Goal: Task Accomplishment & Management: Complete application form

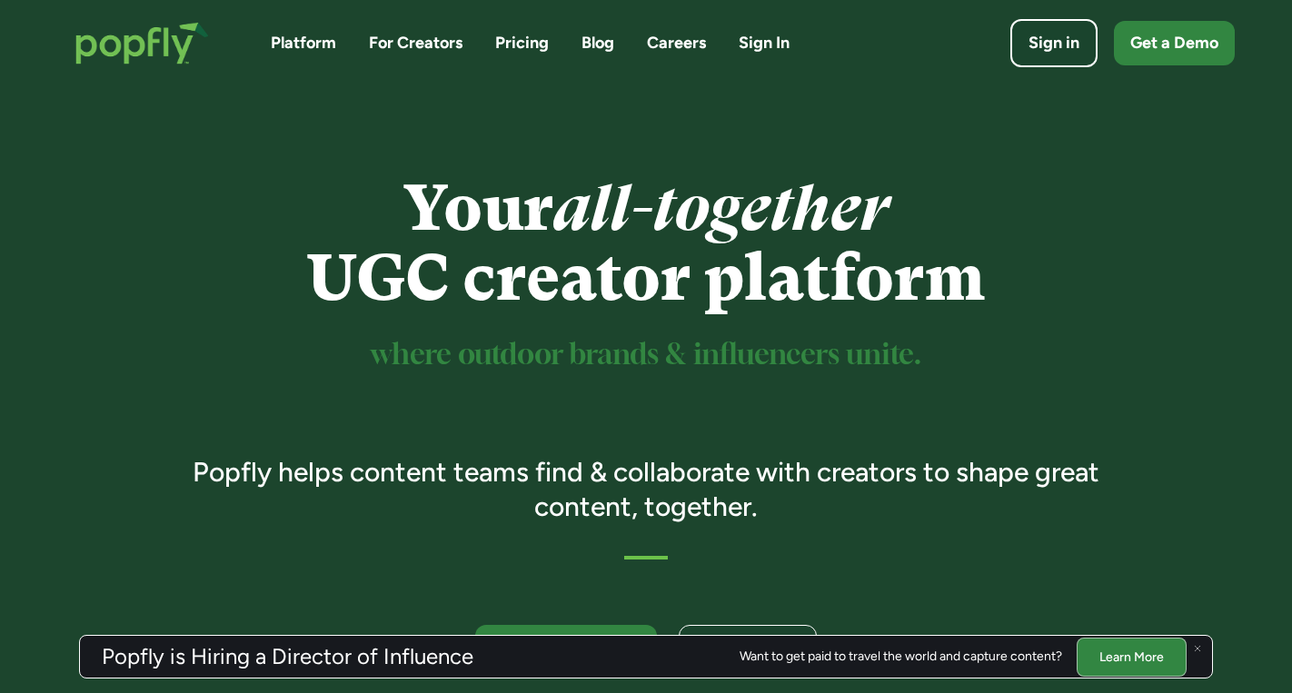
click at [685, 39] on link "Careers" at bounding box center [676, 43] width 59 height 23
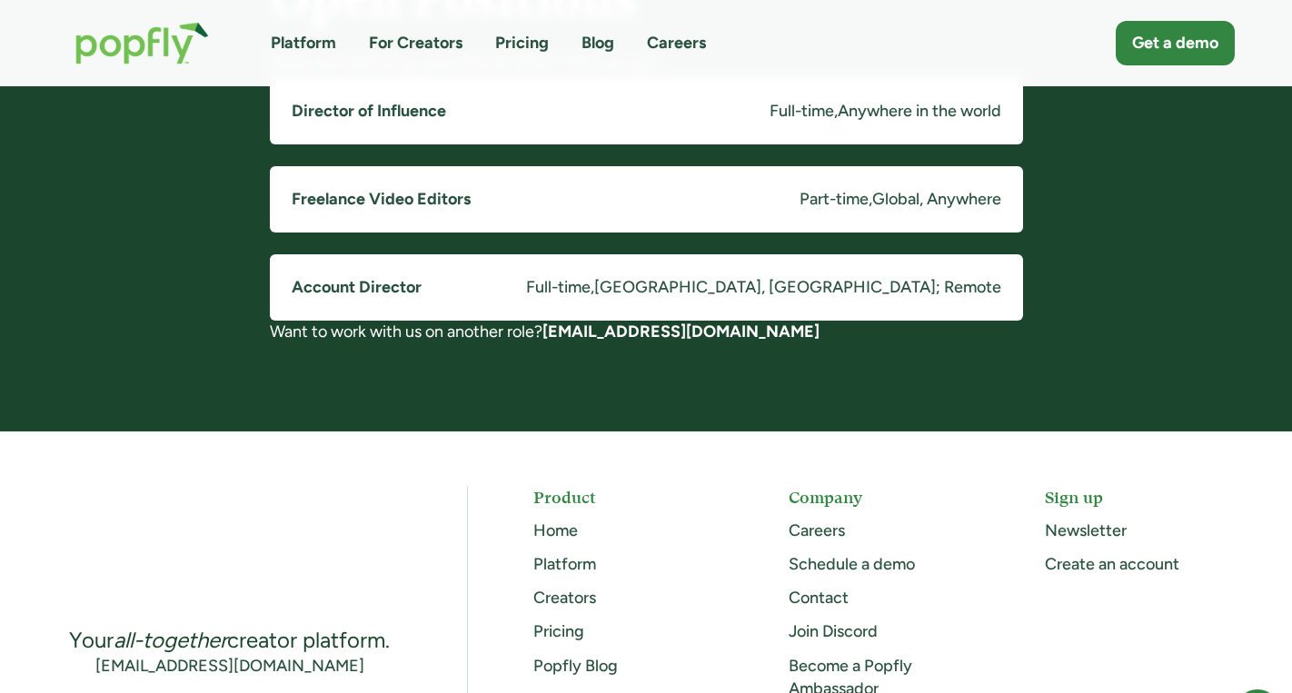
scroll to position [1404, 0]
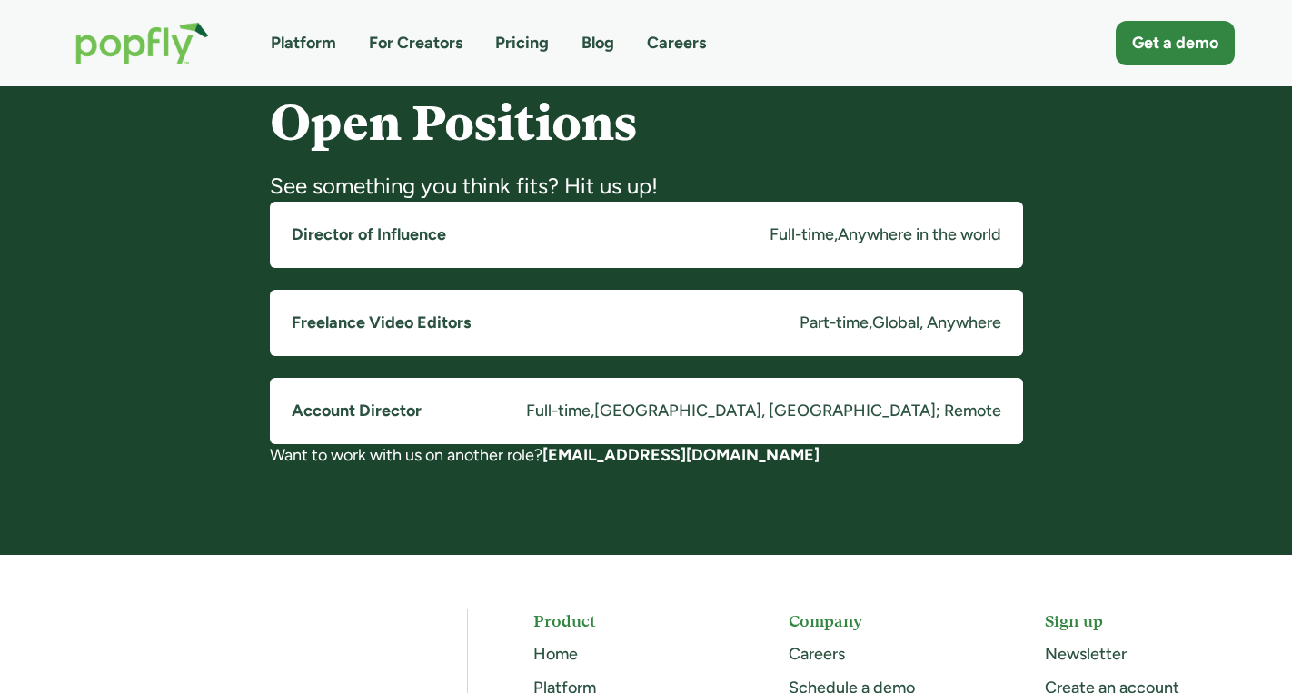
click at [634, 214] on link "Director of Influence Full-time , Anywhere in the world" at bounding box center [646, 235] width 753 height 66
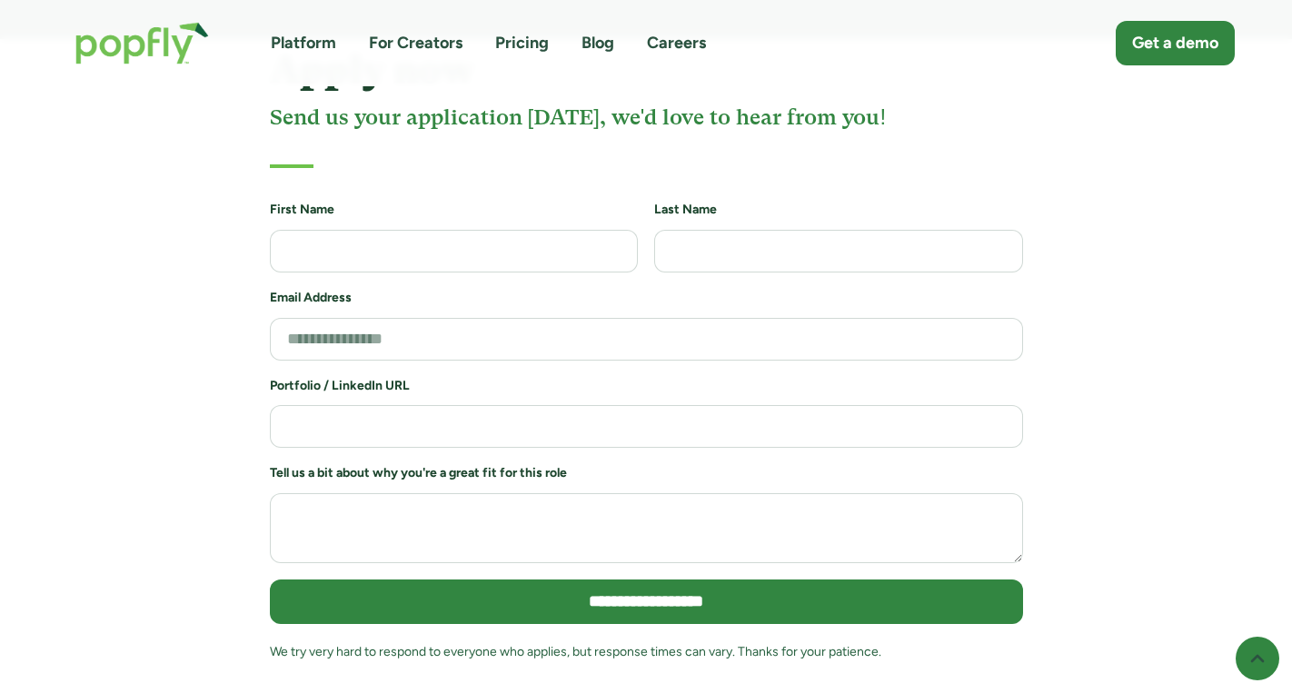
scroll to position [3951, 0]
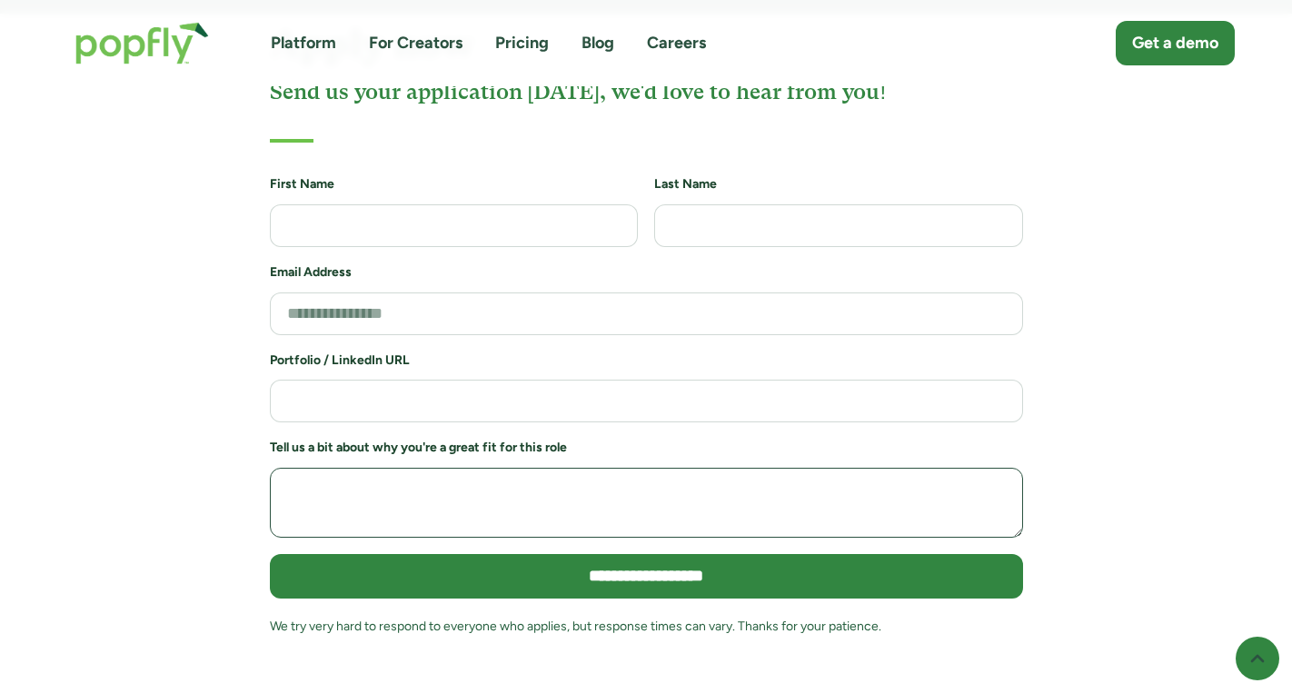
click at [742, 468] on textarea "Job Application Form" at bounding box center [646, 503] width 753 height 70
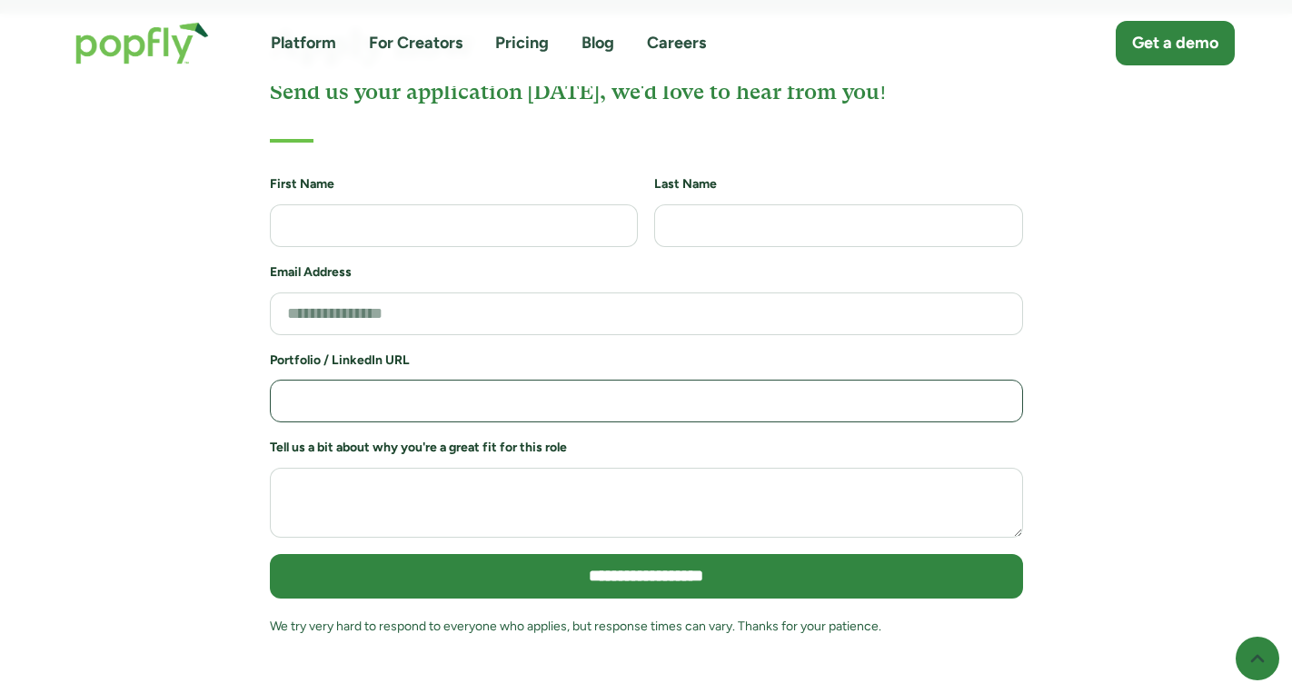
click at [743, 380] on input "Job Application Form" at bounding box center [646, 401] width 753 height 43
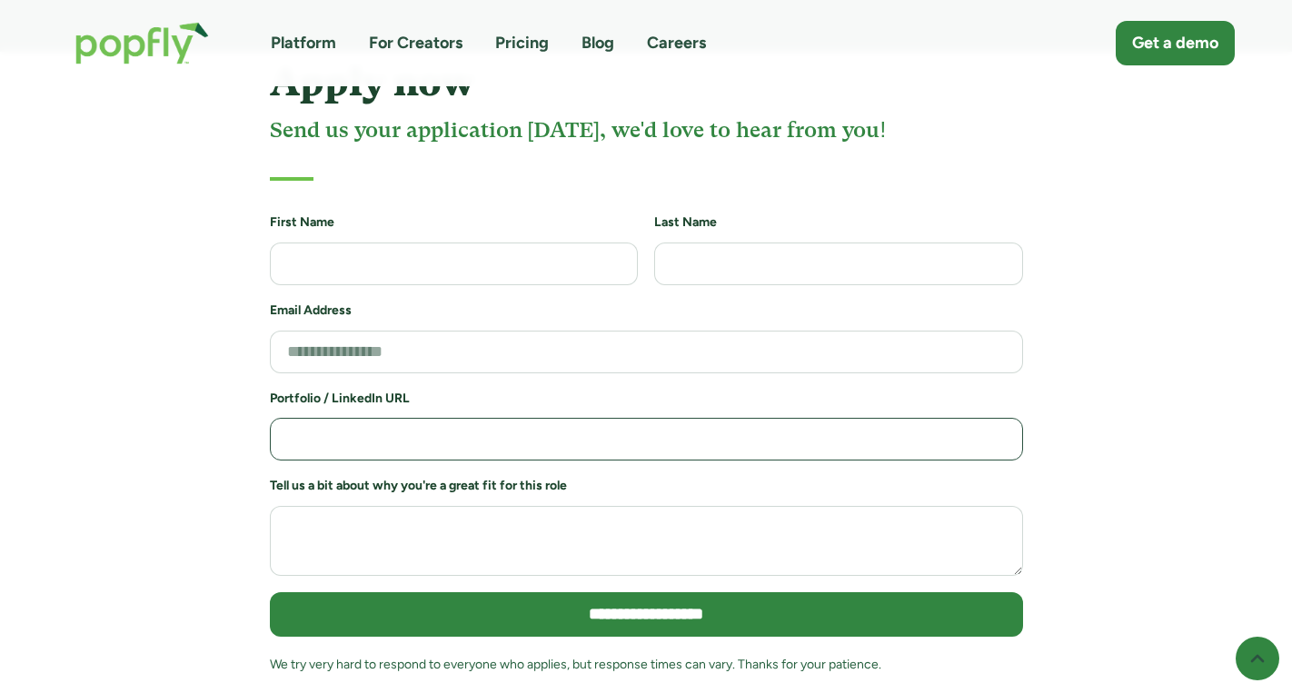
scroll to position [3915, 0]
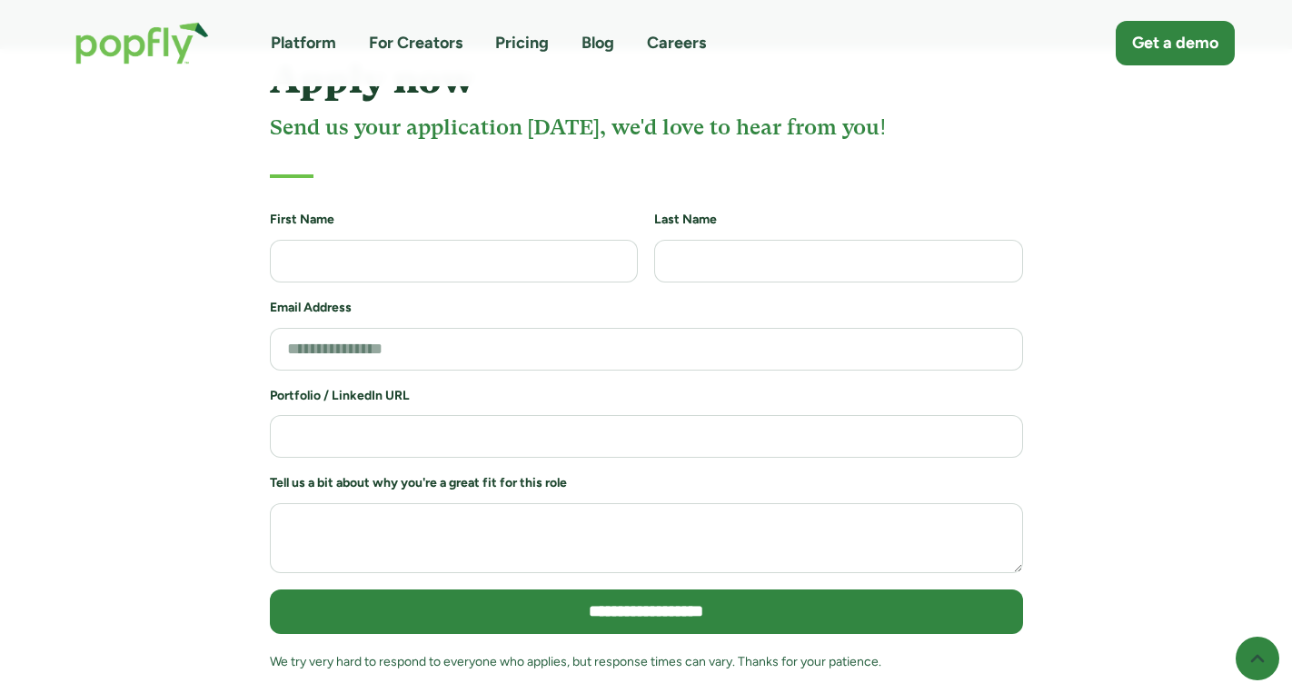
click at [742, 474] on h6 "Tell us a bit about why you're a great fit for this role" at bounding box center [646, 483] width 753 height 18
click at [742, 503] on textarea "Job Application Form" at bounding box center [646, 538] width 753 height 70
click at [742, 415] on input "Job Application Form" at bounding box center [646, 436] width 753 height 43
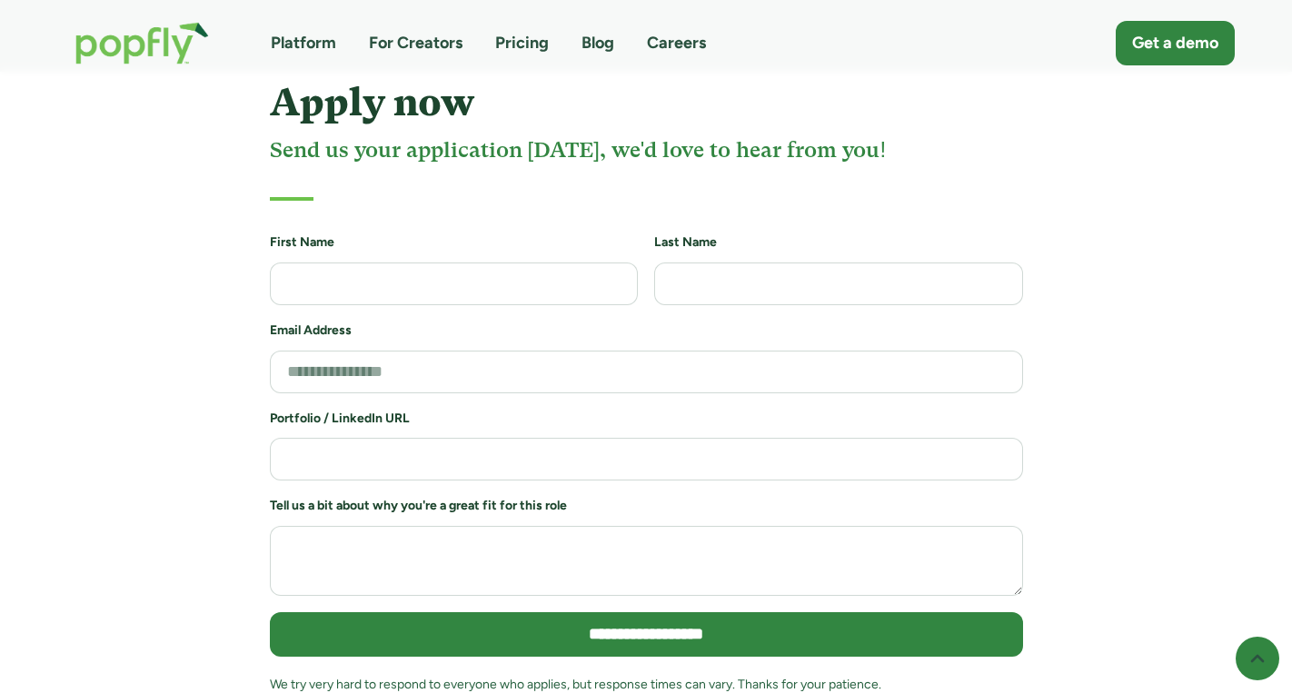
scroll to position [3988, 0]
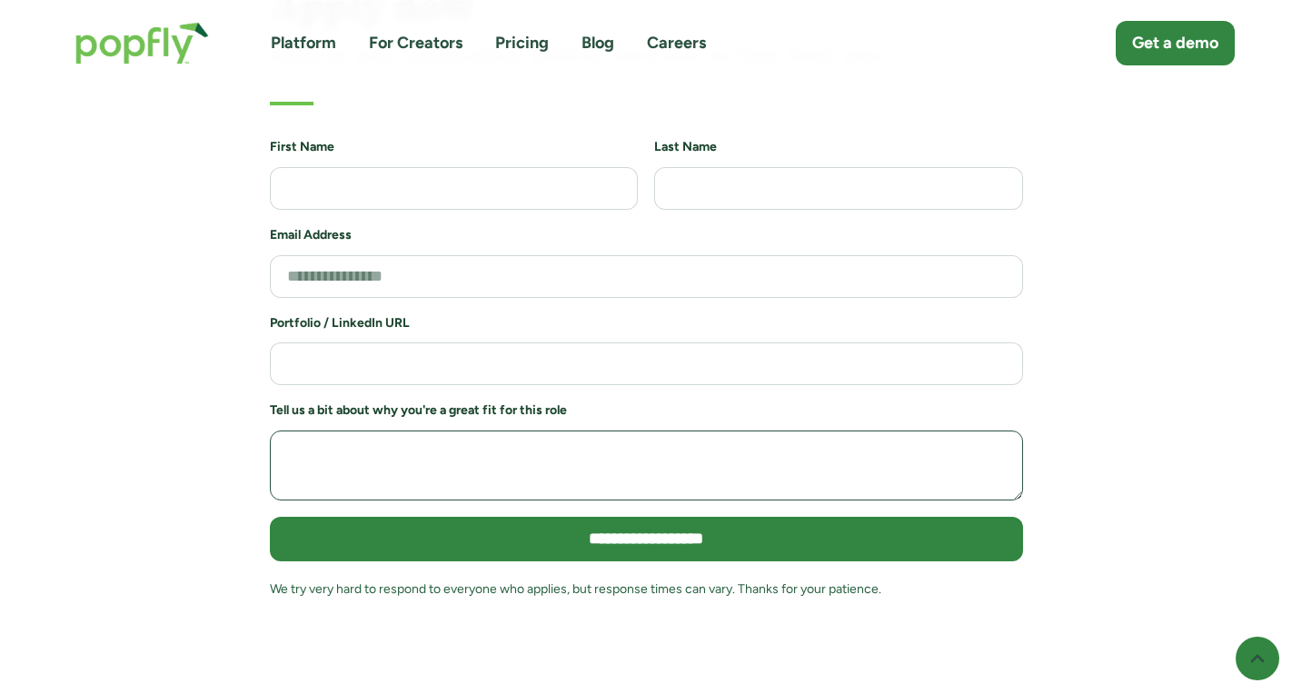
click at [534, 431] on textarea "Job Application Form" at bounding box center [646, 466] width 753 height 70
paste textarea "**********"
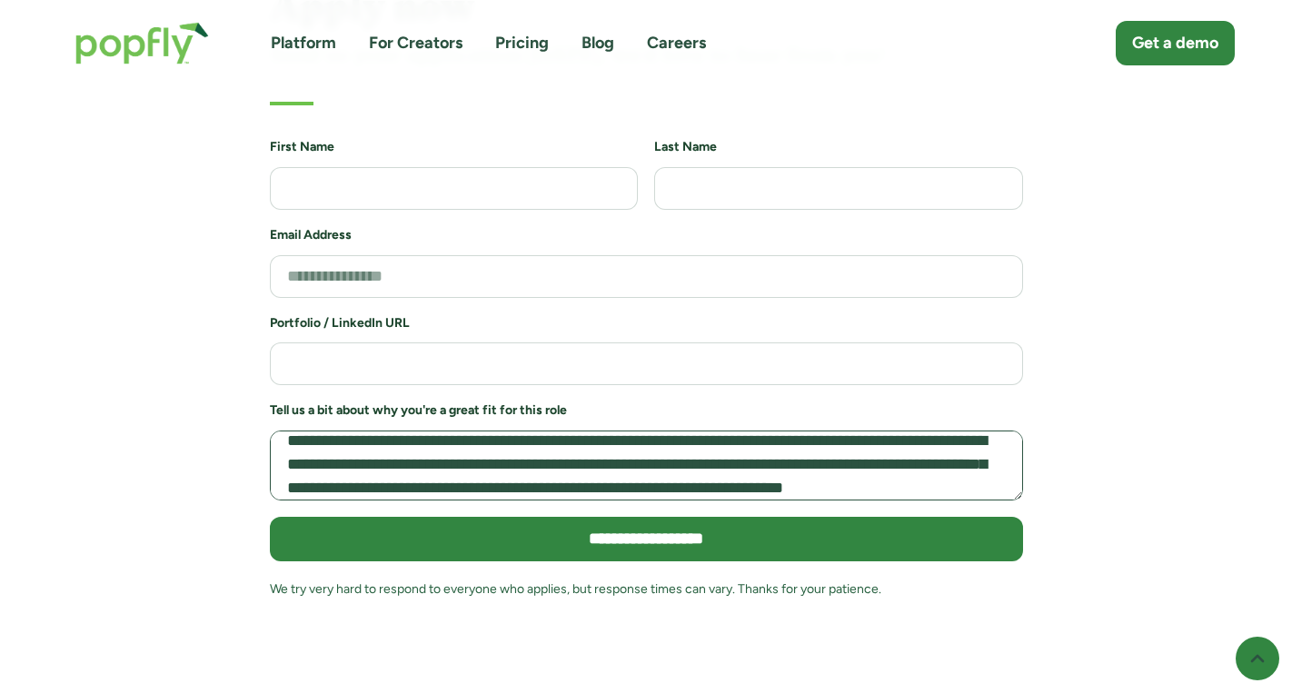
scroll to position [0, 0]
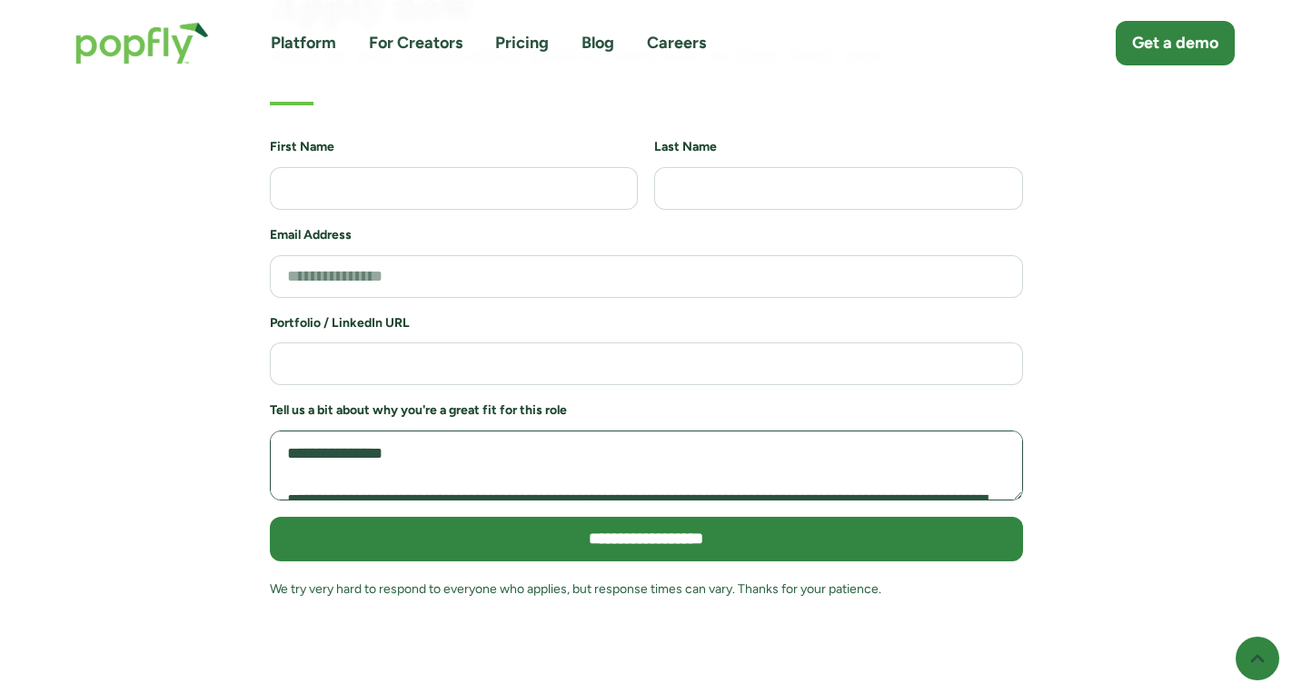
click at [361, 431] on textarea "Job Application Form" at bounding box center [646, 466] width 753 height 70
click at [450, 431] on textarea "Job Application Form" at bounding box center [646, 466] width 753 height 70
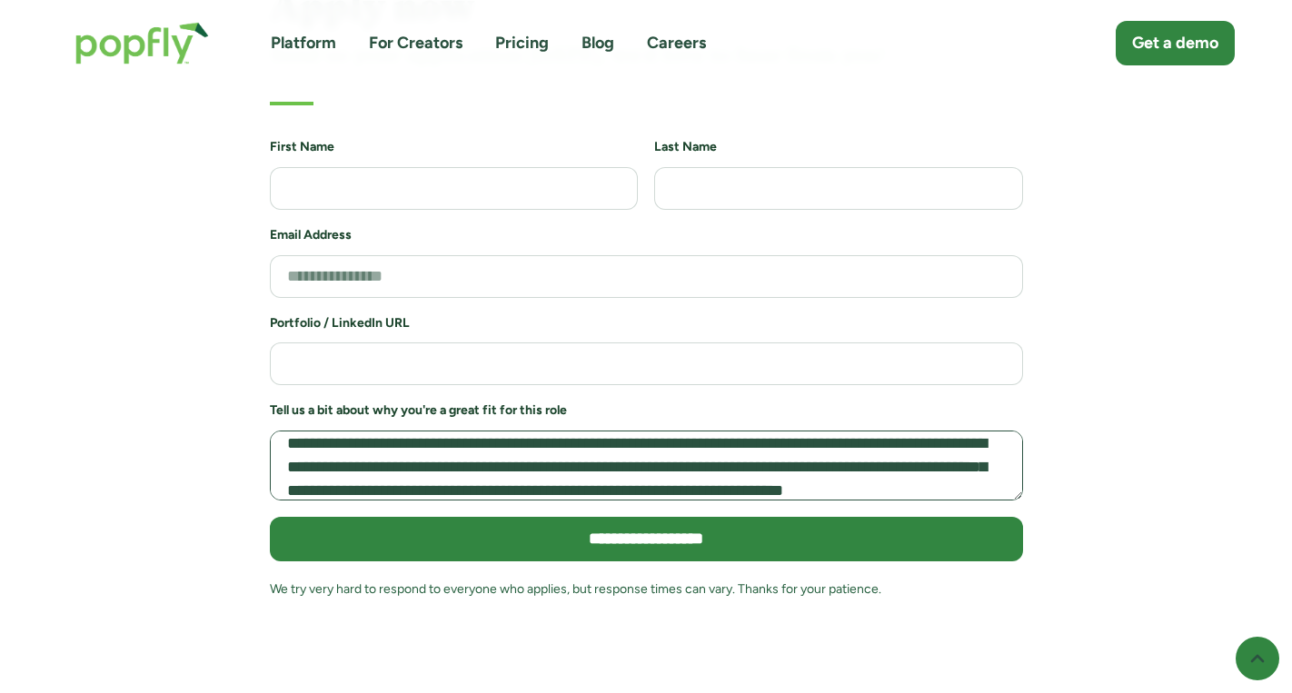
scroll to position [60, 0]
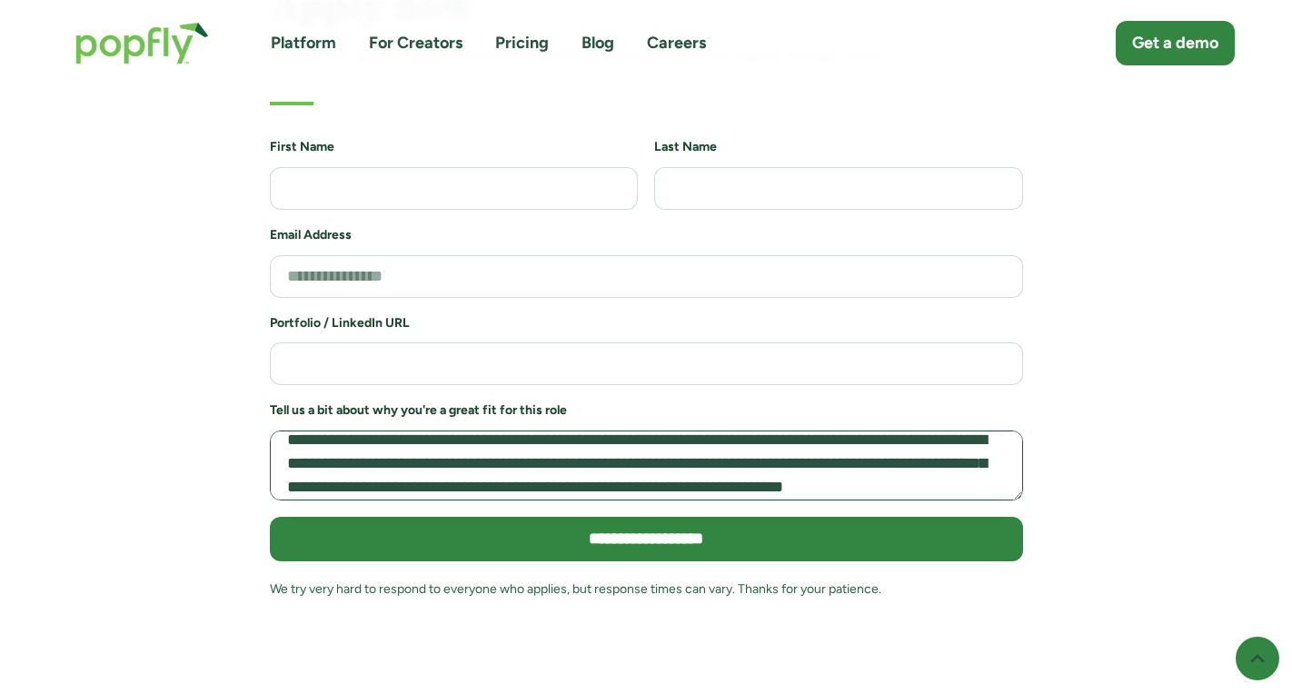
click at [406, 431] on textarea "Job Application Form" at bounding box center [646, 466] width 753 height 70
click at [426, 431] on textarea "Job Application Form" at bounding box center [646, 466] width 753 height 70
click at [788, 431] on textarea "Job Application Form" at bounding box center [646, 466] width 753 height 70
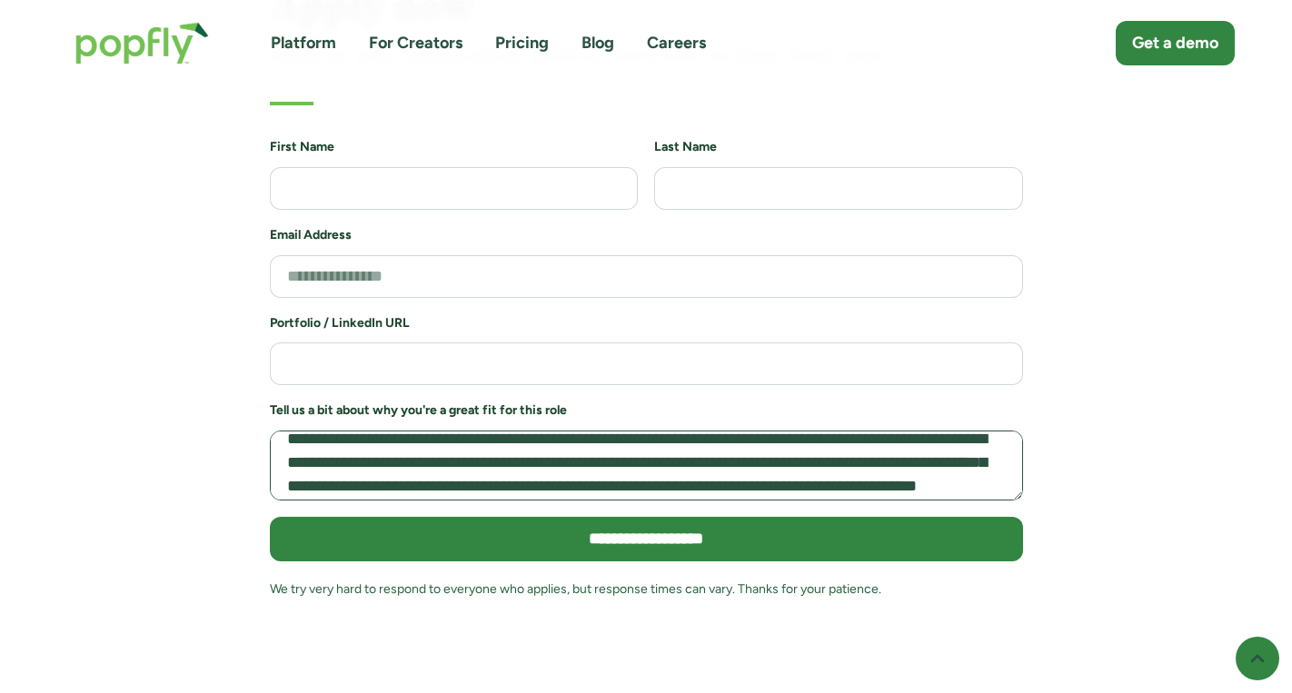
click at [581, 431] on textarea "Job Application Form" at bounding box center [646, 466] width 753 height 70
click at [576, 431] on textarea "Job Application Form" at bounding box center [646, 466] width 753 height 70
click at [476, 431] on textarea "Job Application Form" at bounding box center [646, 466] width 753 height 70
click at [644, 431] on textarea "Job Application Form" at bounding box center [646, 466] width 753 height 70
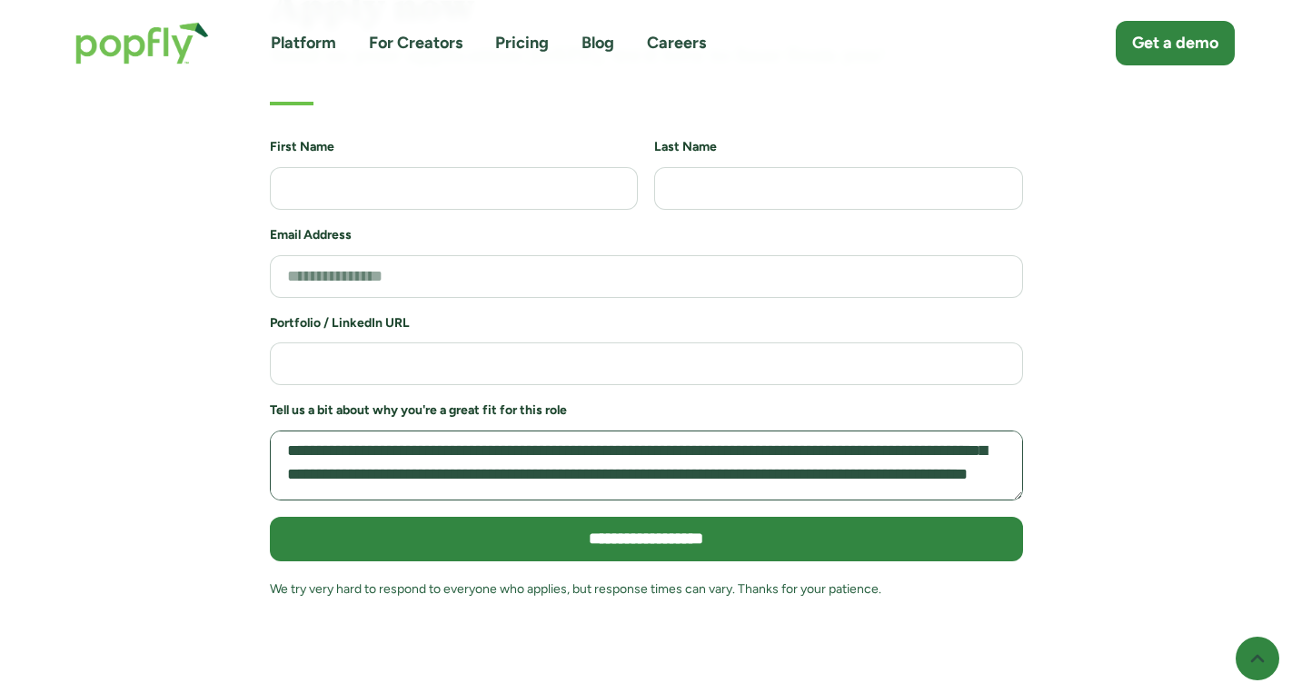
scroll to position [67, 0]
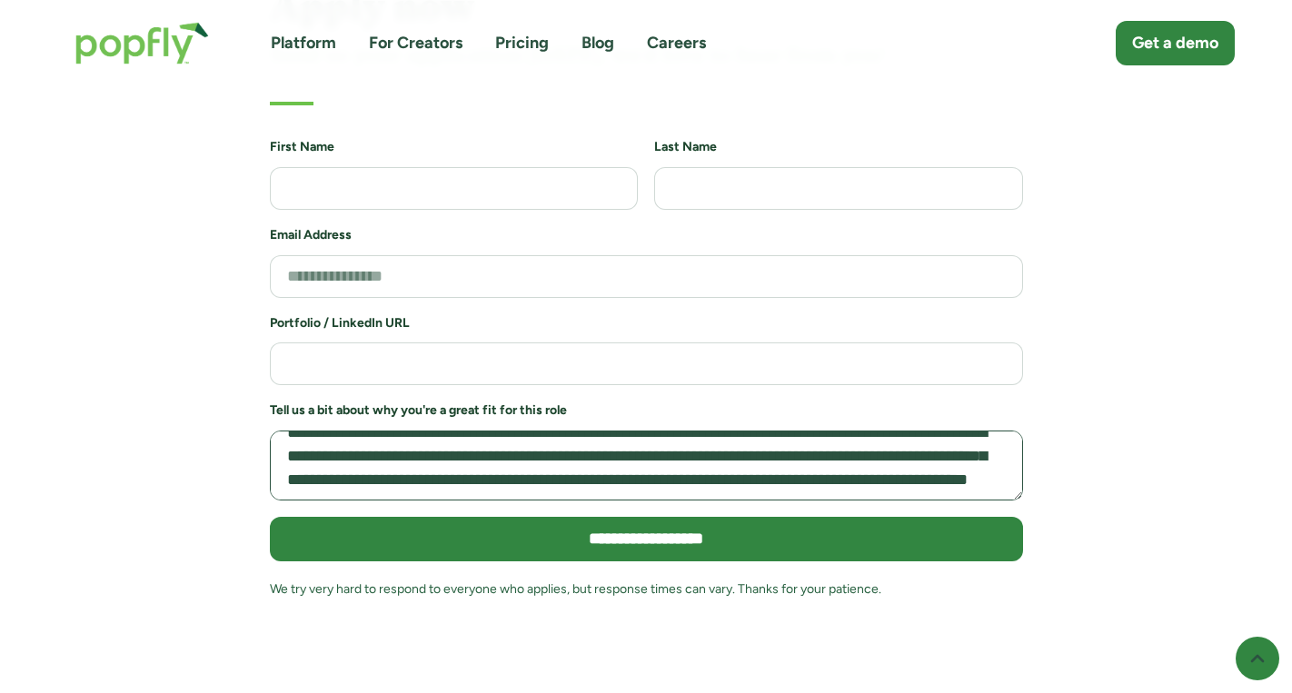
click at [326, 433] on textarea "Job Application Form" at bounding box center [646, 466] width 753 height 70
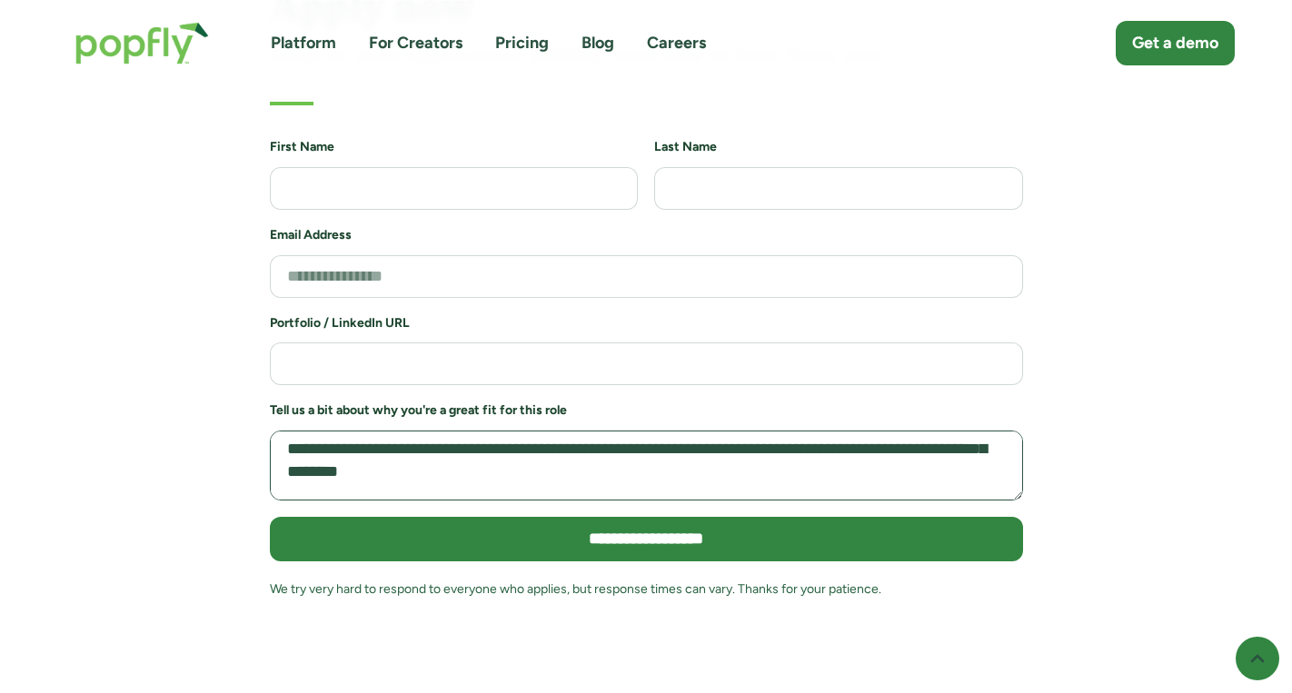
scroll to position [103, 0]
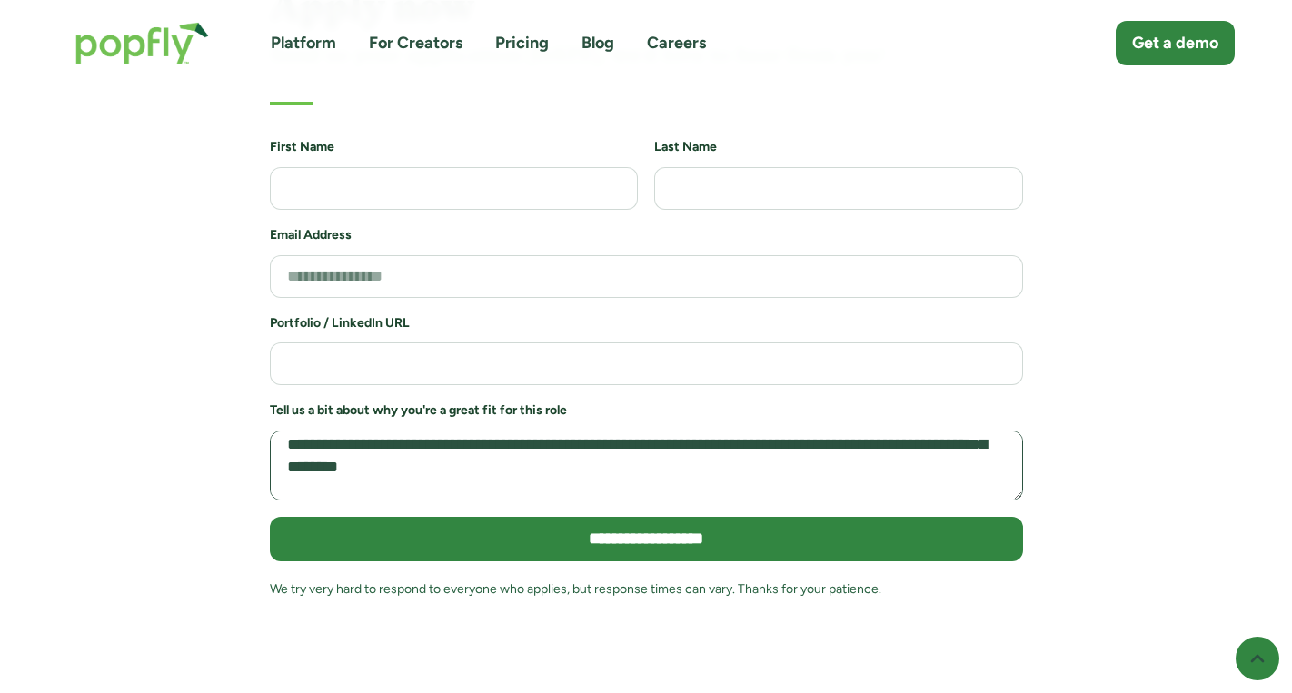
click at [822, 431] on textarea "Job Application Form" at bounding box center [646, 466] width 753 height 70
click at [650, 431] on textarea "Job Application Form" at bounding box center [646, 466] width 753 height 70
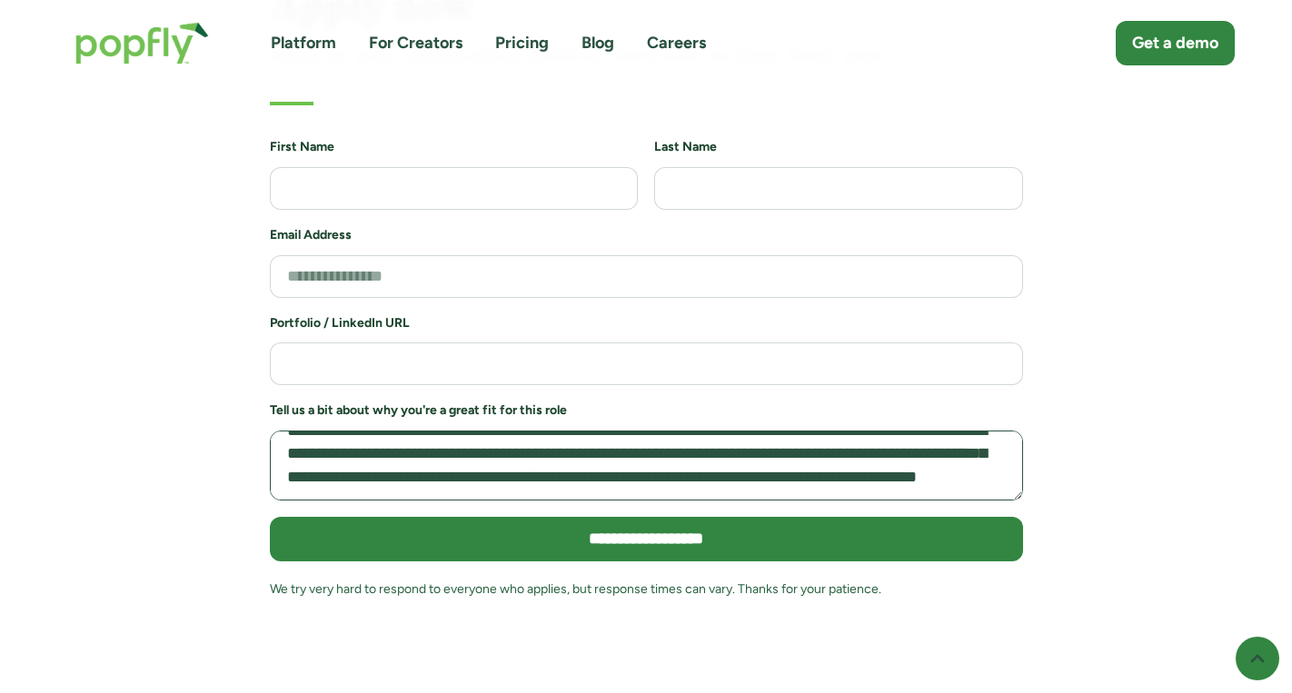
scroll to position [196, 0]
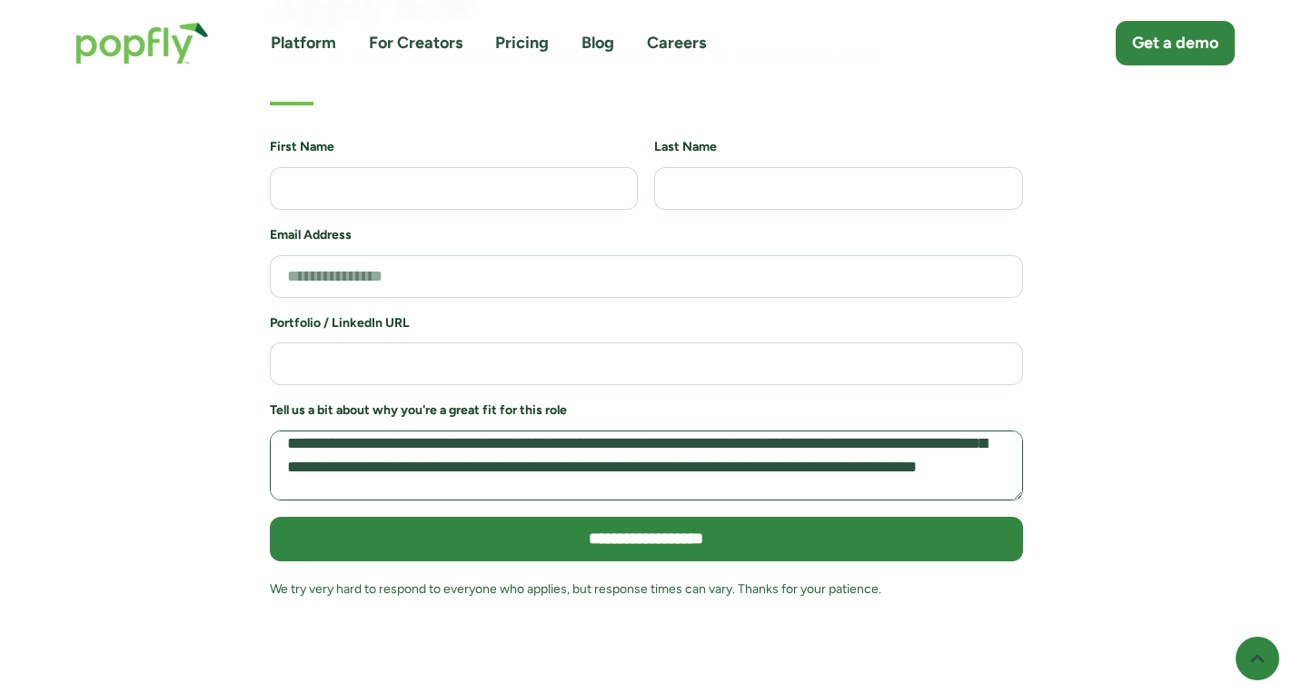
click at [804, 431] on textarea "Job Application Form" at bounding box center [646, 466] width 753 height 70
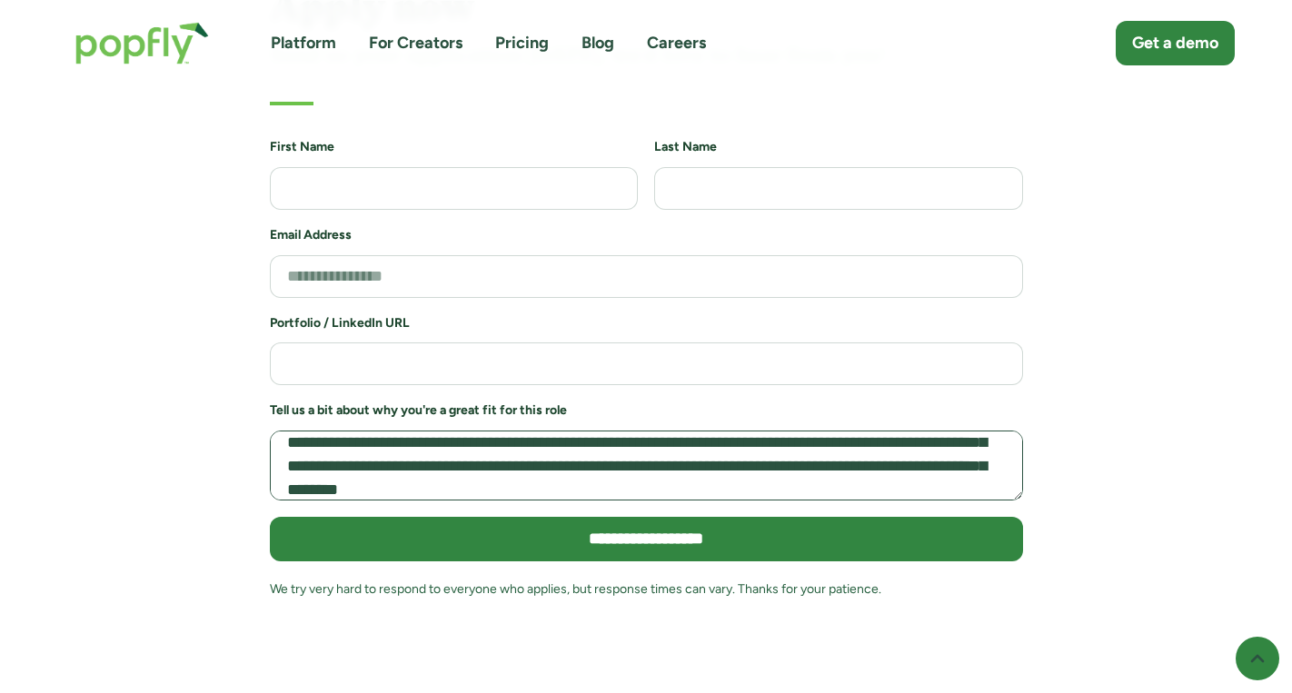
scroll to position [209, 0]
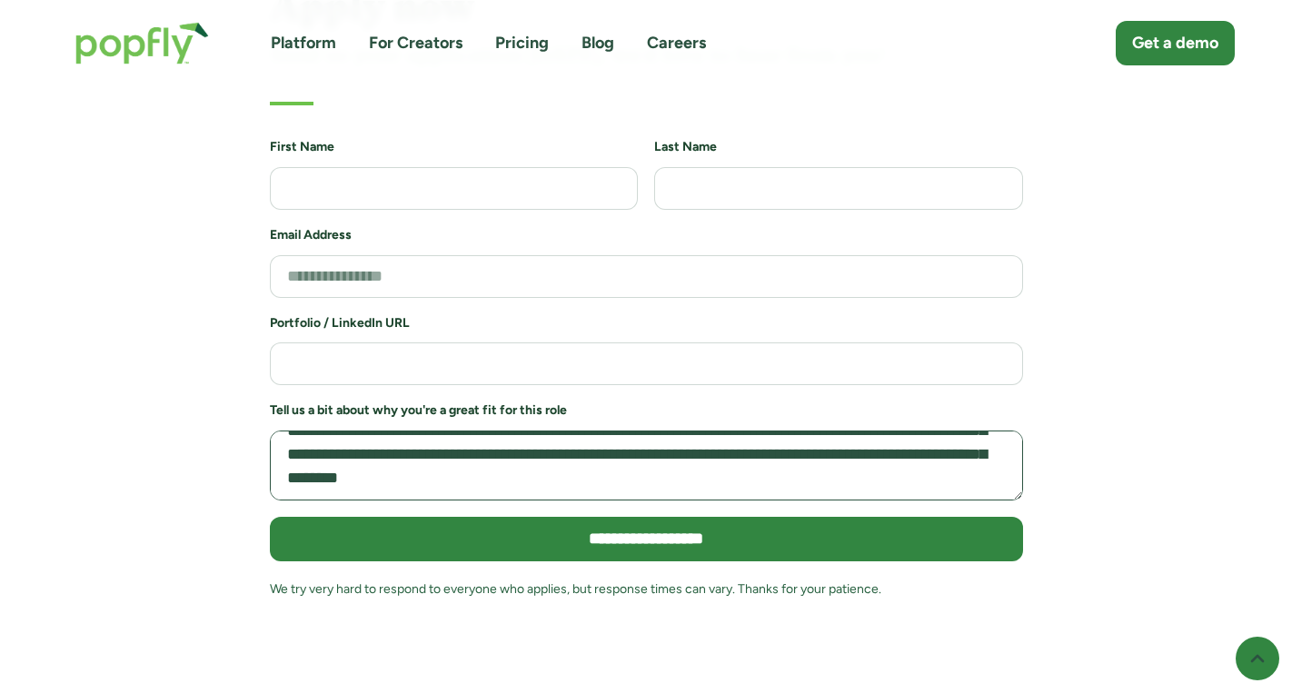
click at [498, 431] on textarea "Job Application Form" at bounding box center [646, 466] width 753 height 70
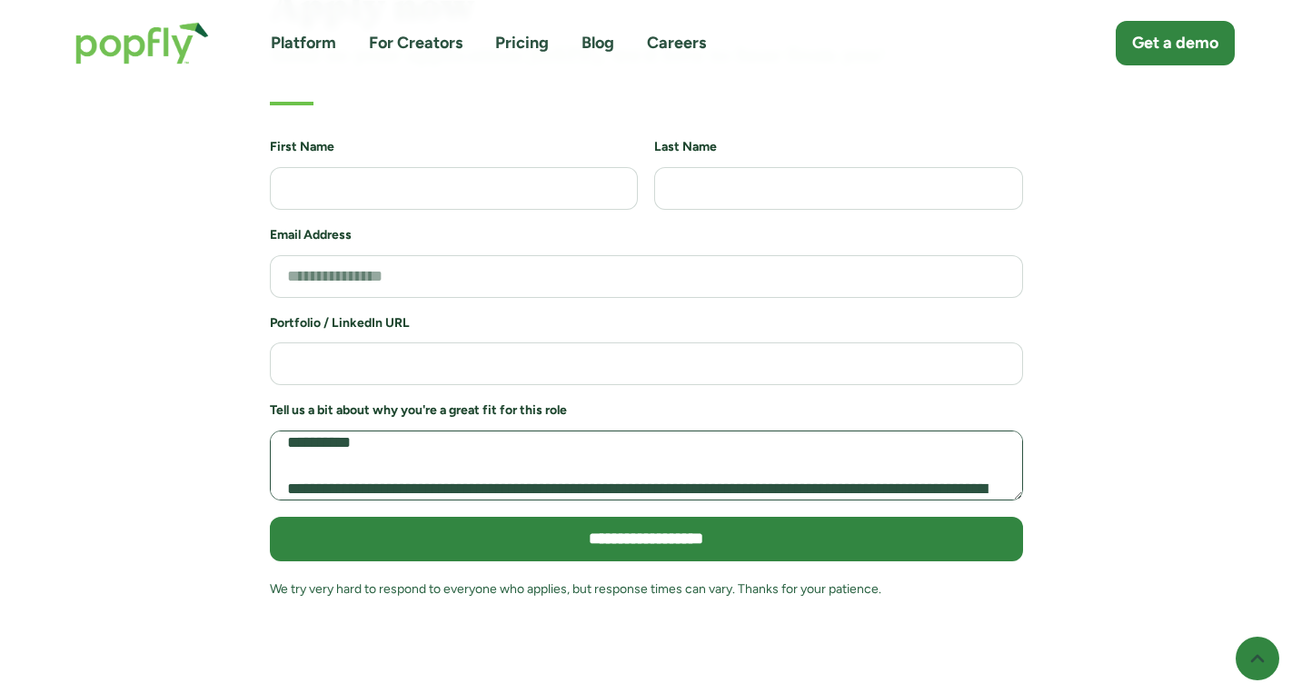
scroll to position [231, 0]
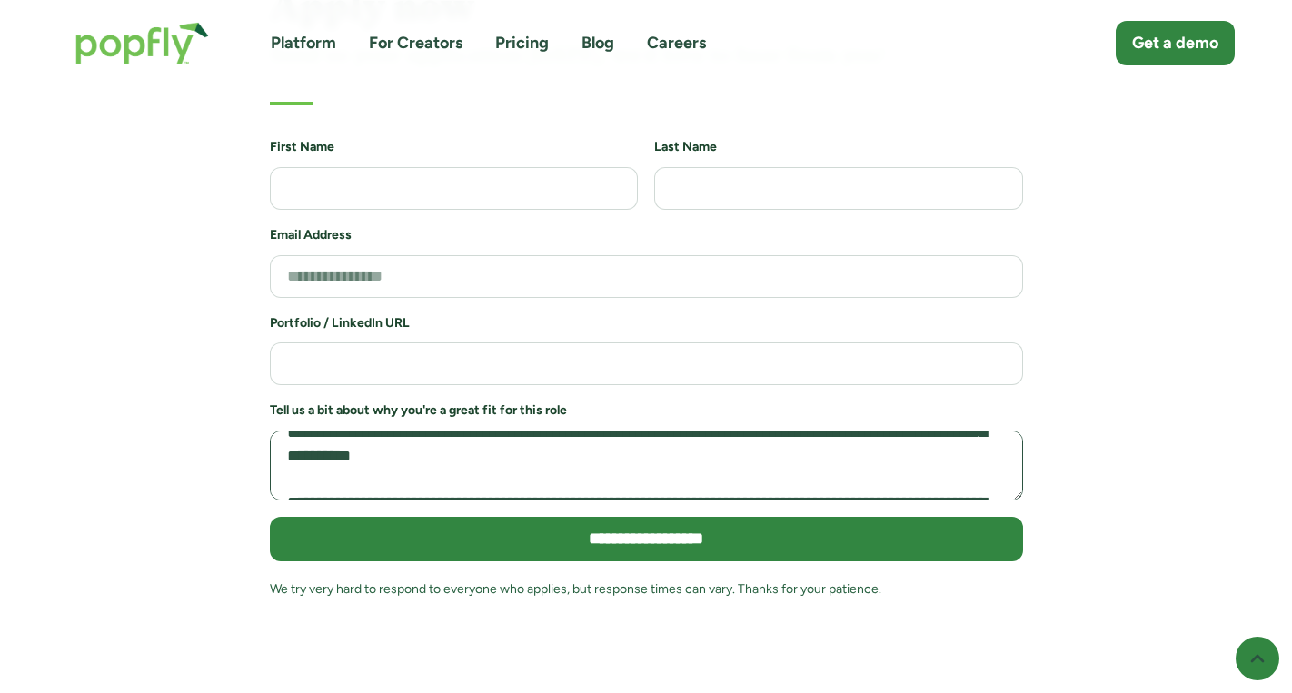
click at [492, 431] on textarea "Job Application Form" at bounding box center [646, 466] width 753 height 70
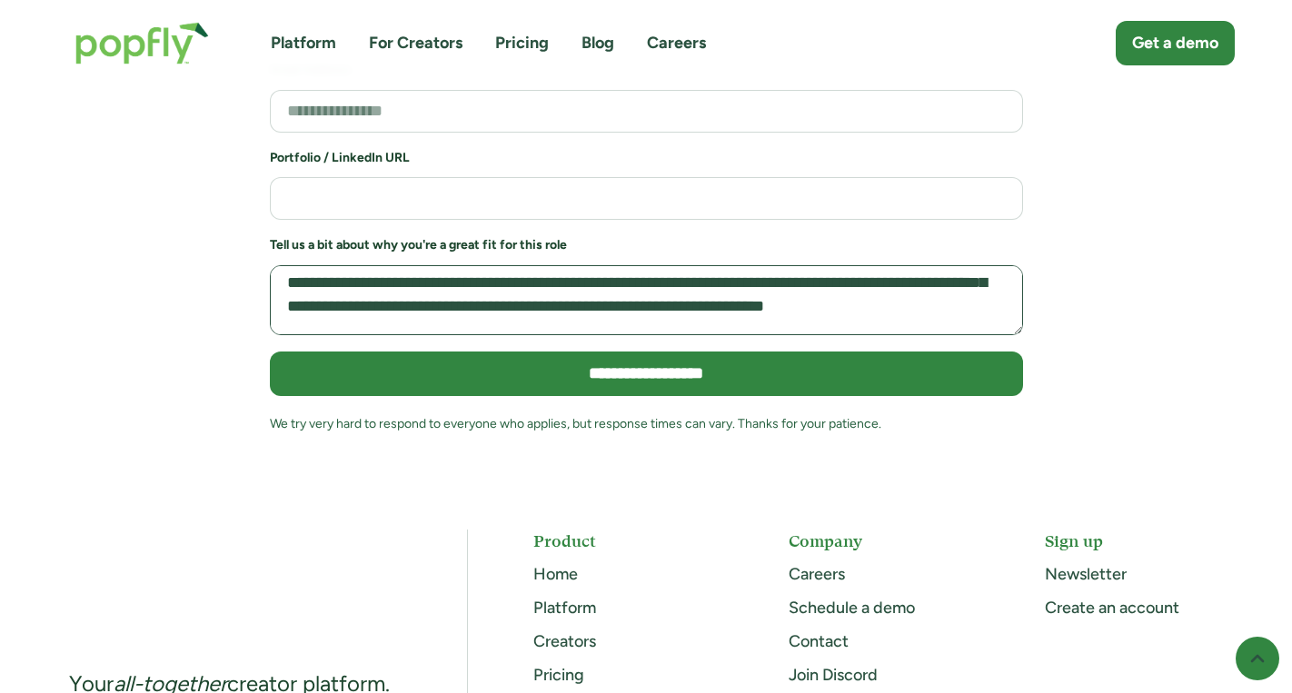
scroll to position [221, 0]
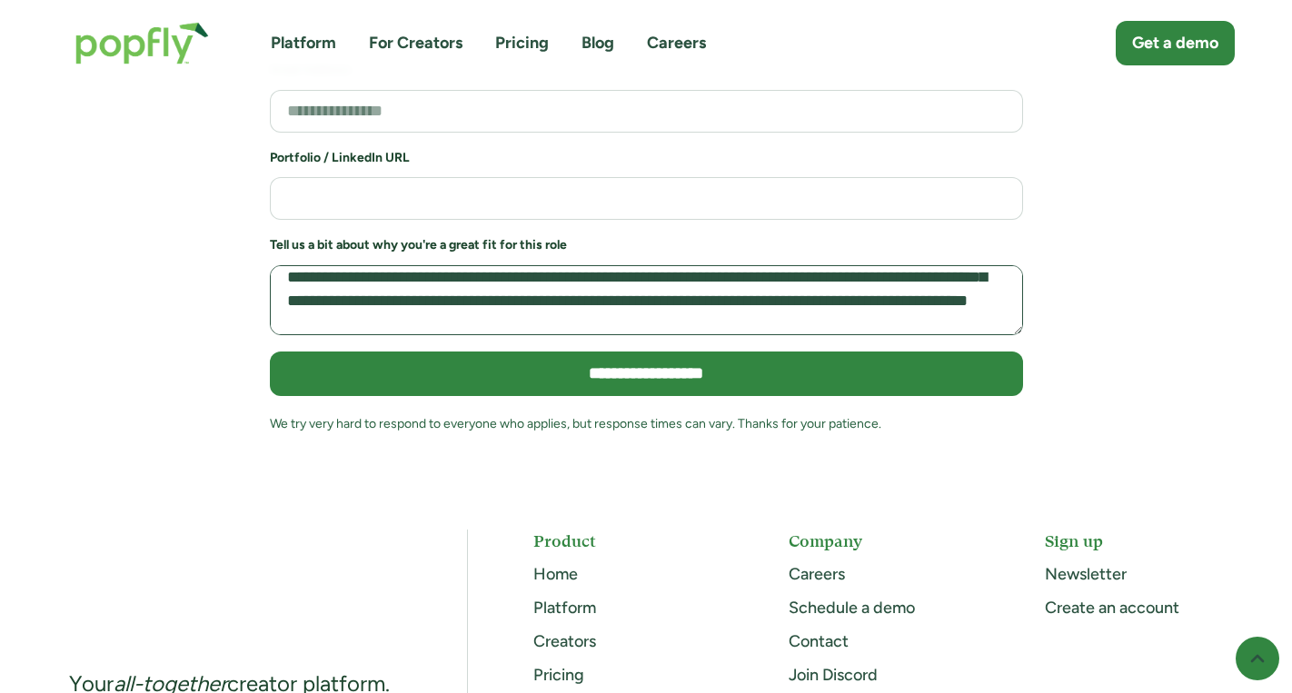
click at [546, 284] on textarea "Job Application Form" at bounding box center [646, 300] width 753 height 70
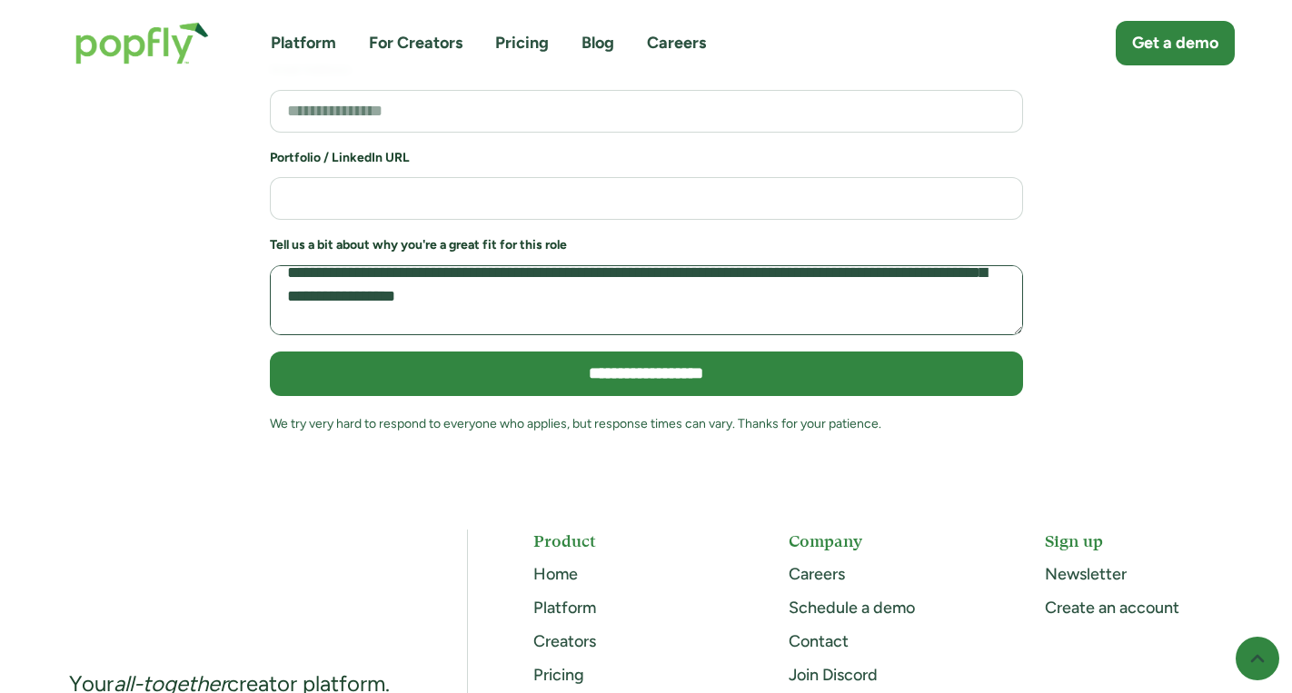
scroll to position [266, 0]
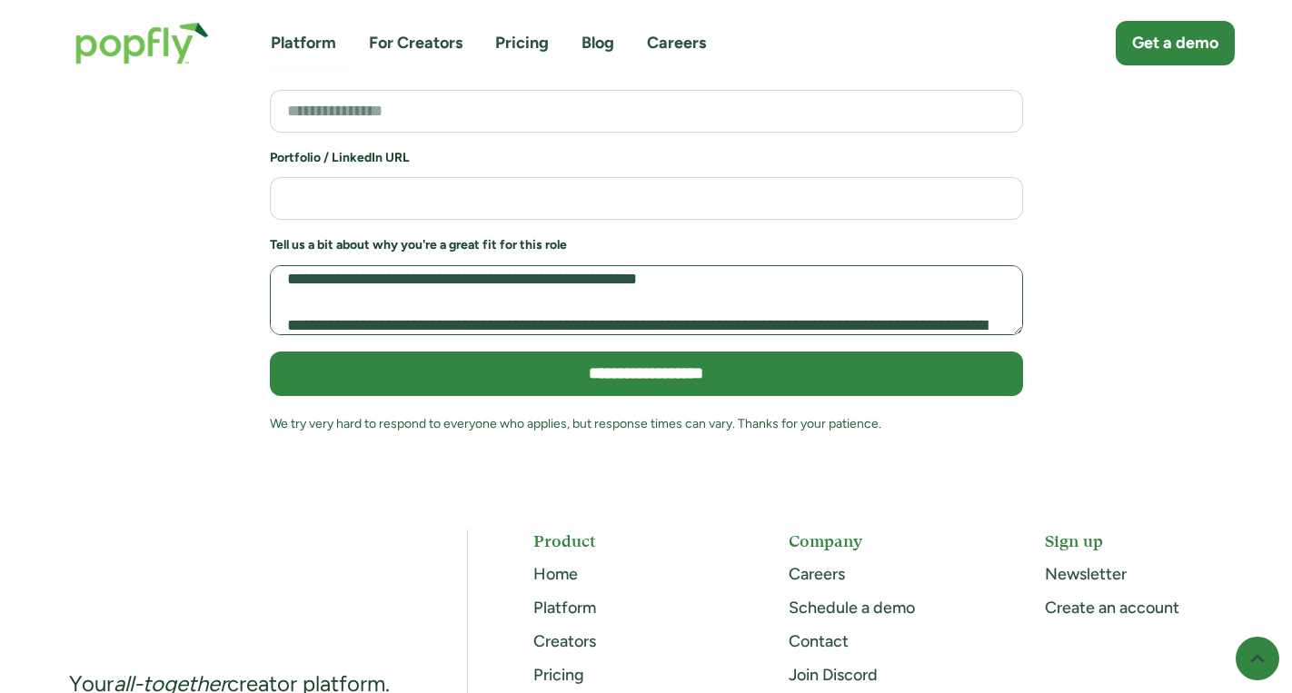
click at [484, 265] on textarea "Job Application Form" at bounding box center [646, 300] width 753 height 70
click at [674, 265] on textarea "Job Application Form" at bounding box center [646, 300] width 753 height 70
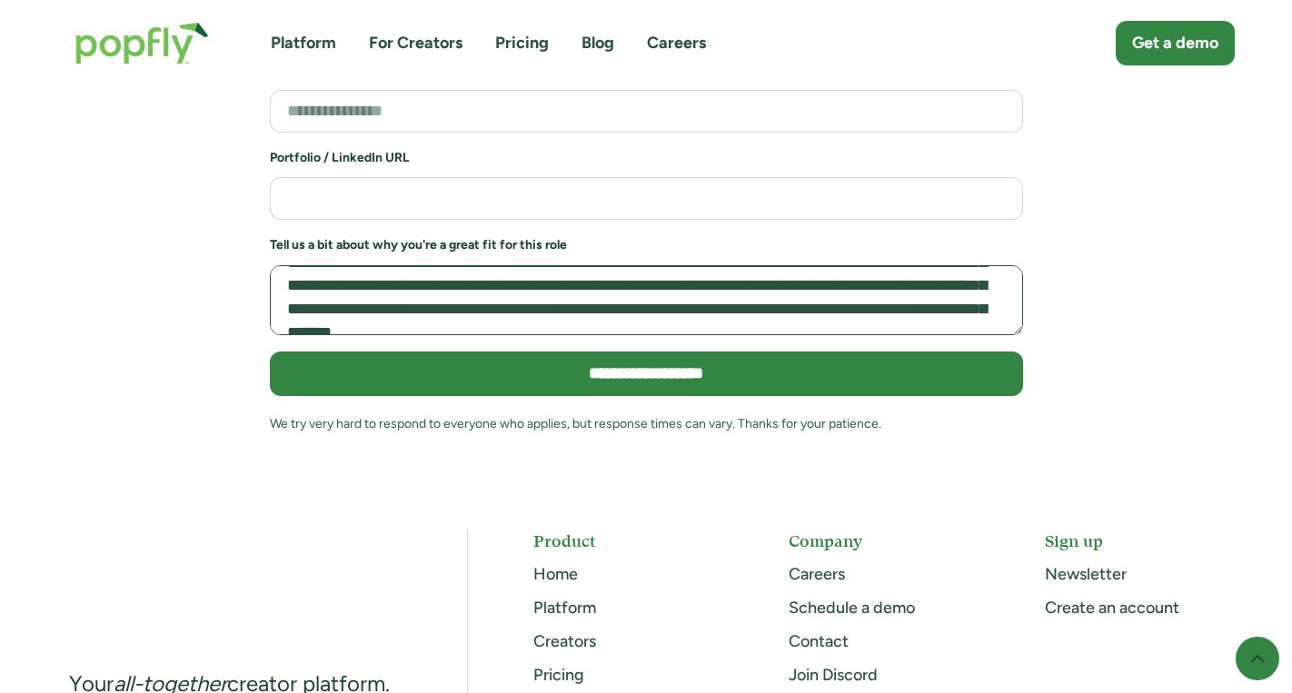
scroll to position [361, 0]
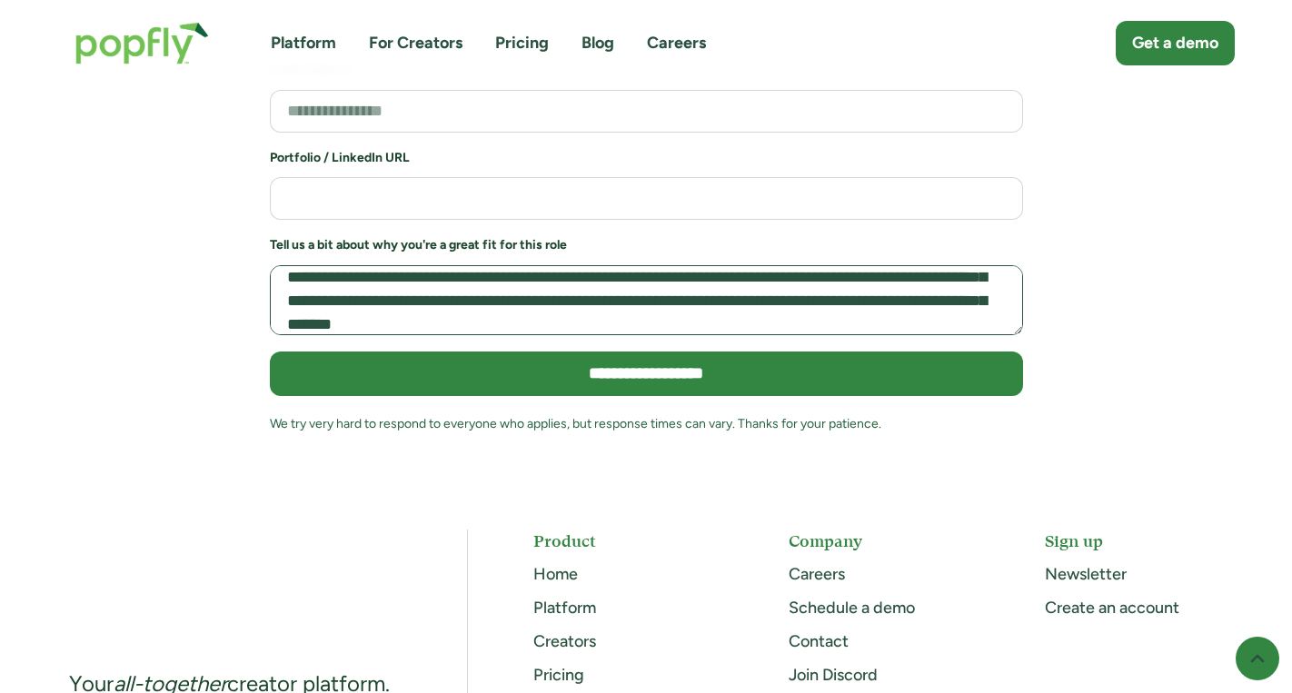
drag, startPoint x: 590, startPoint y: 232, endPoint x: 549, endPoint y: 230, distance: 40.9
click at [549, 265] on textarea "Job Application Form" at bounding box center [646, 300] width 753 height 70
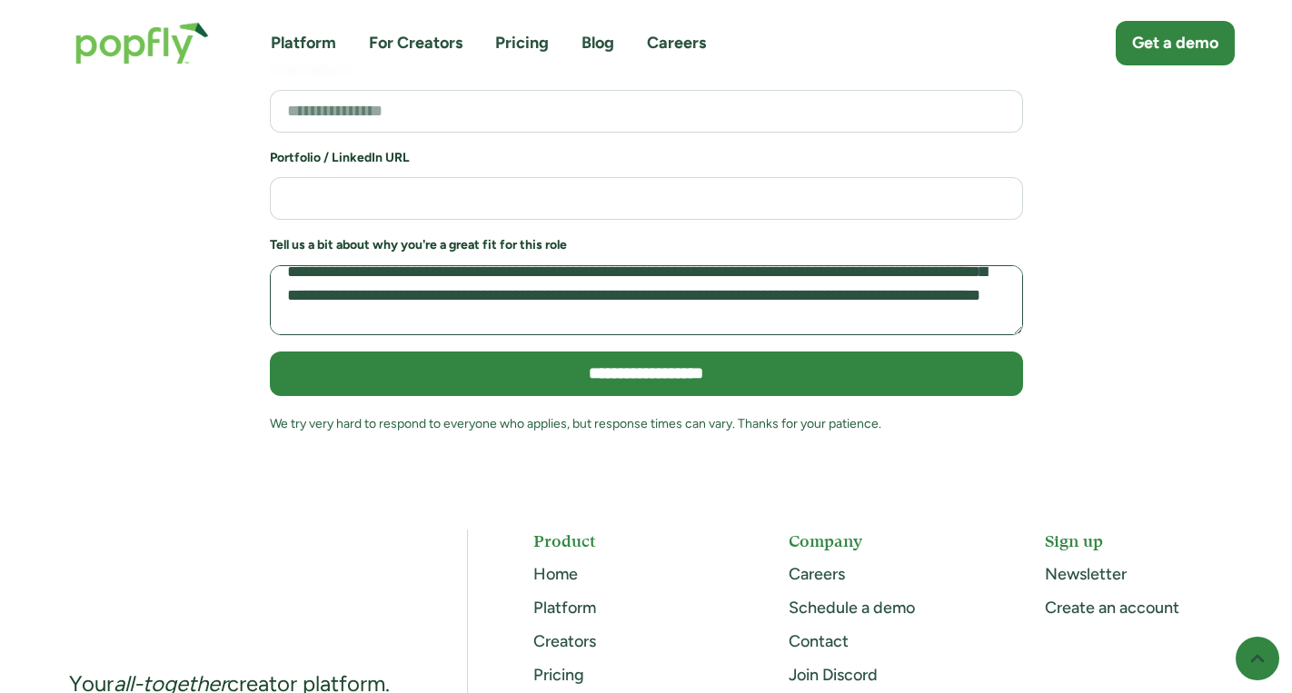
scroll to position [365, 0]
drag, startPoint x: 533, startPoint y: 248, endPoint x: 368, endPoint y: 244, distance: 164.5
click at [366, 265] on textarea "Job Application Form" at bounding box center [646, 300] width 753 height 70
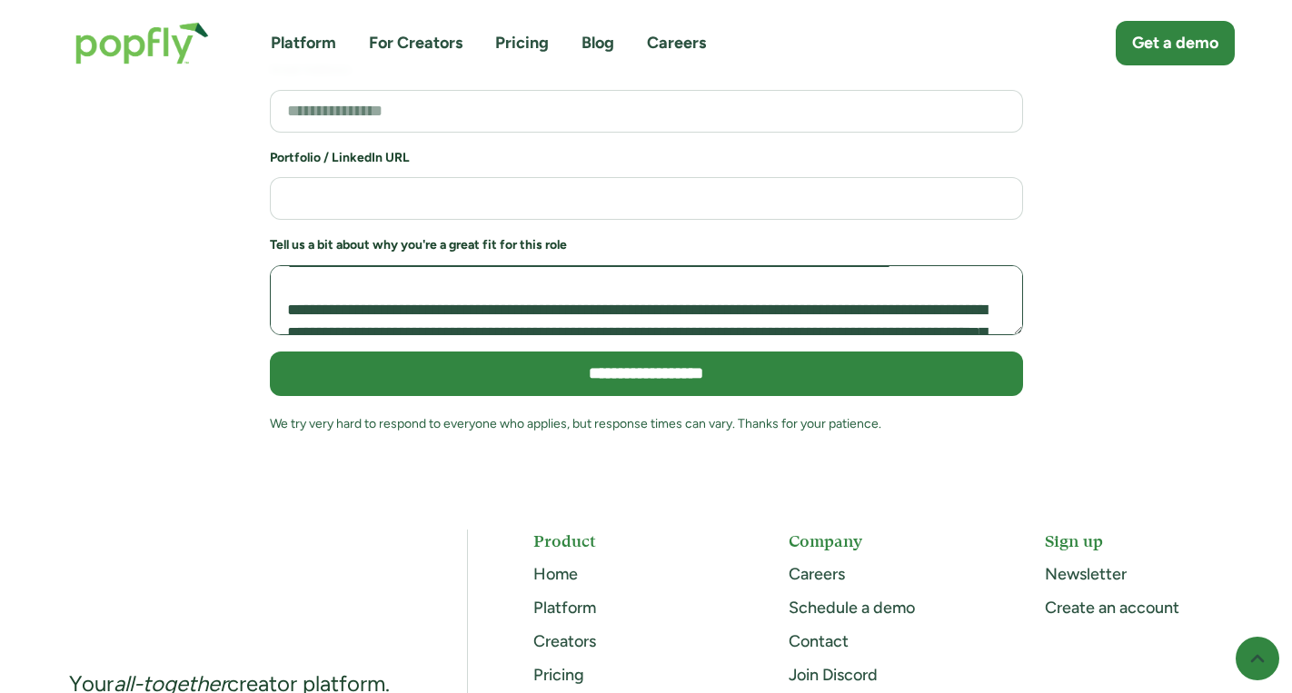
scroll to position [379, 0]
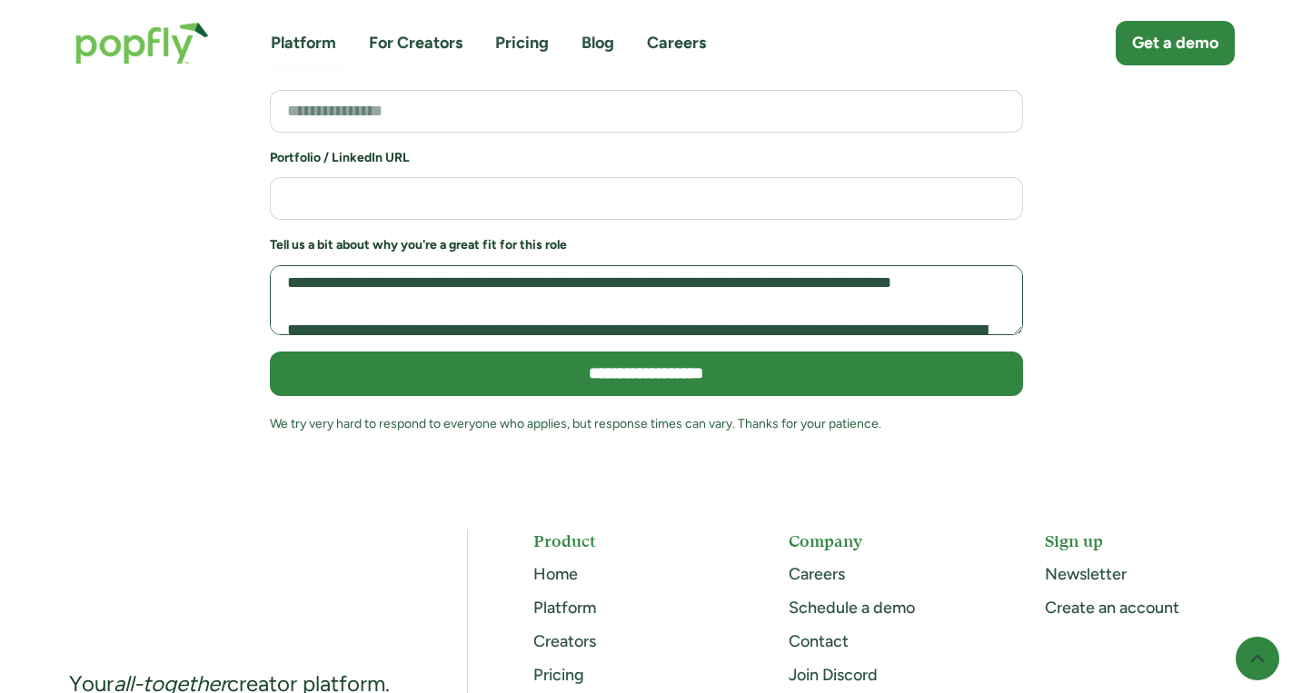
click at [722, 265] on textarea "Job Application Form" at bounding box center [646, 300] width 753 height 70
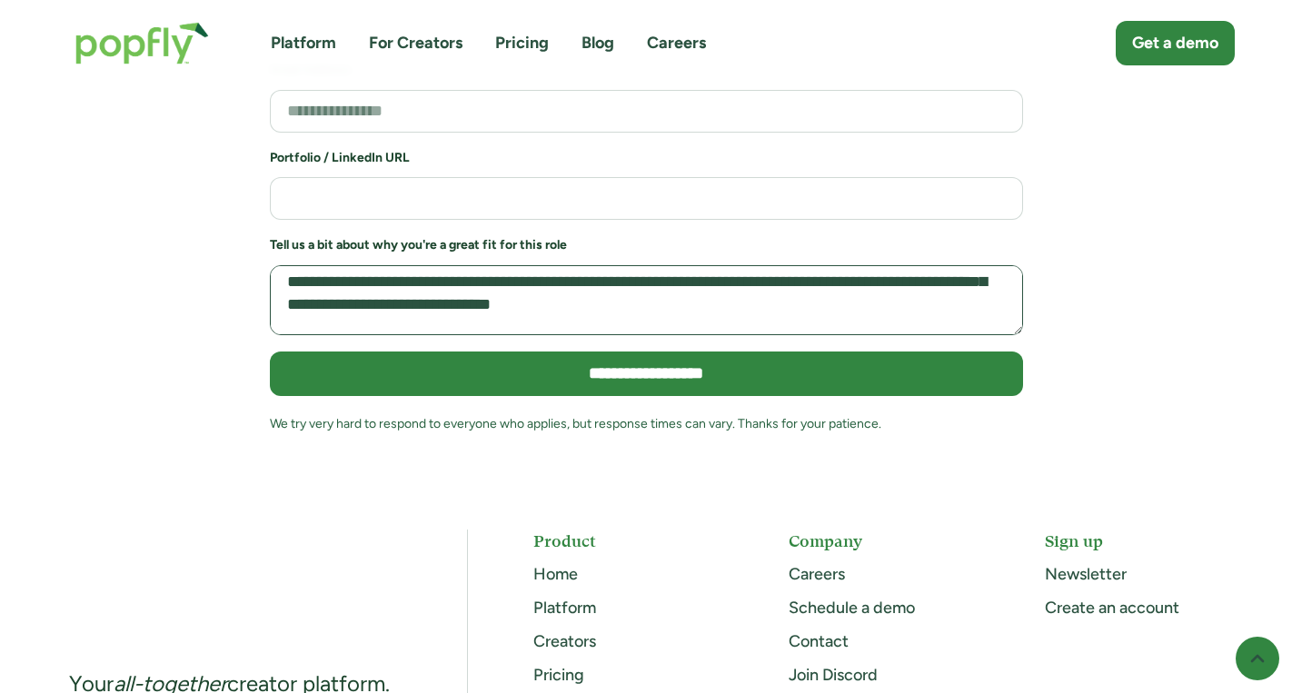
scroll to position [501, 0]
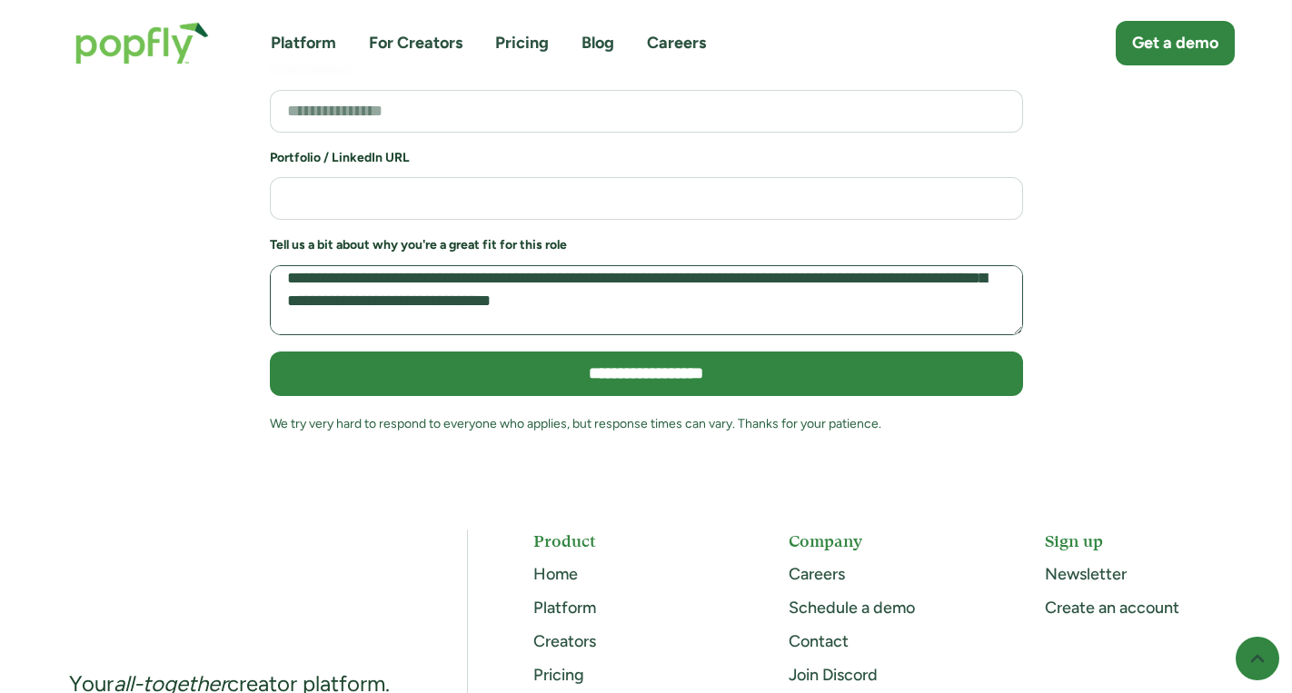
click at [803, 265] on textarea "Job Application Form" at bounding box center [646, 300] width 753 height 70
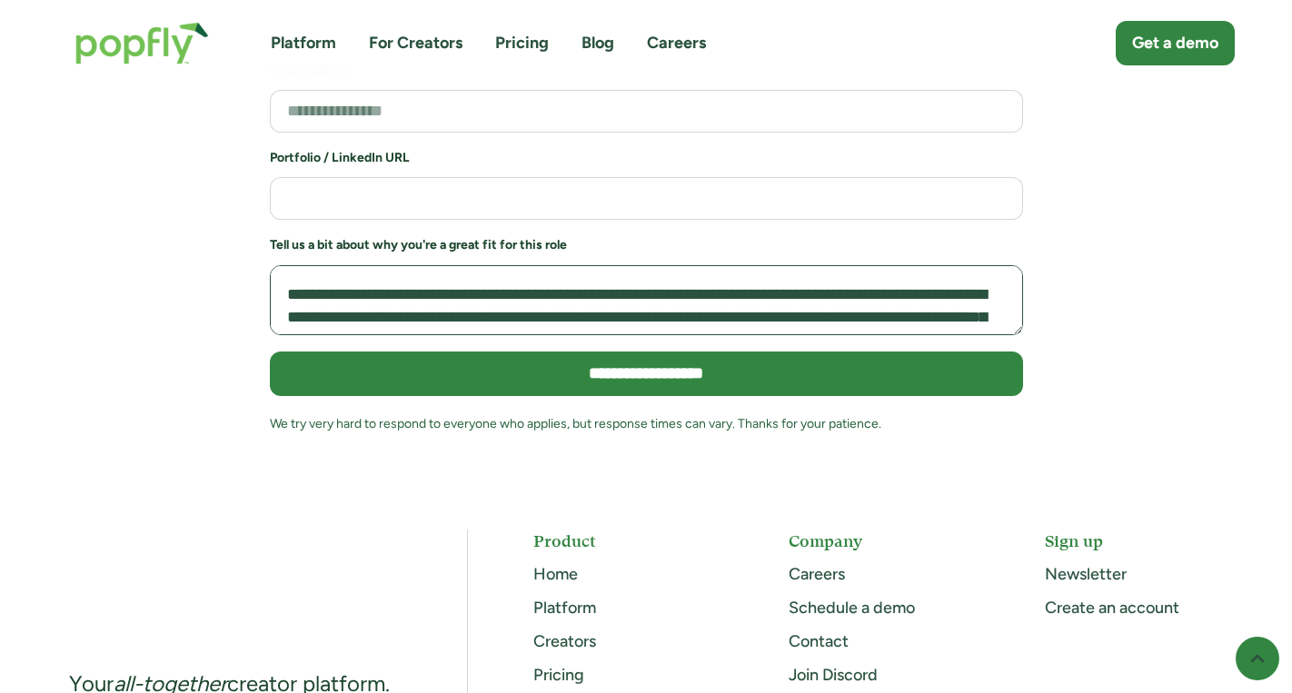
scroll to position [559, 0]
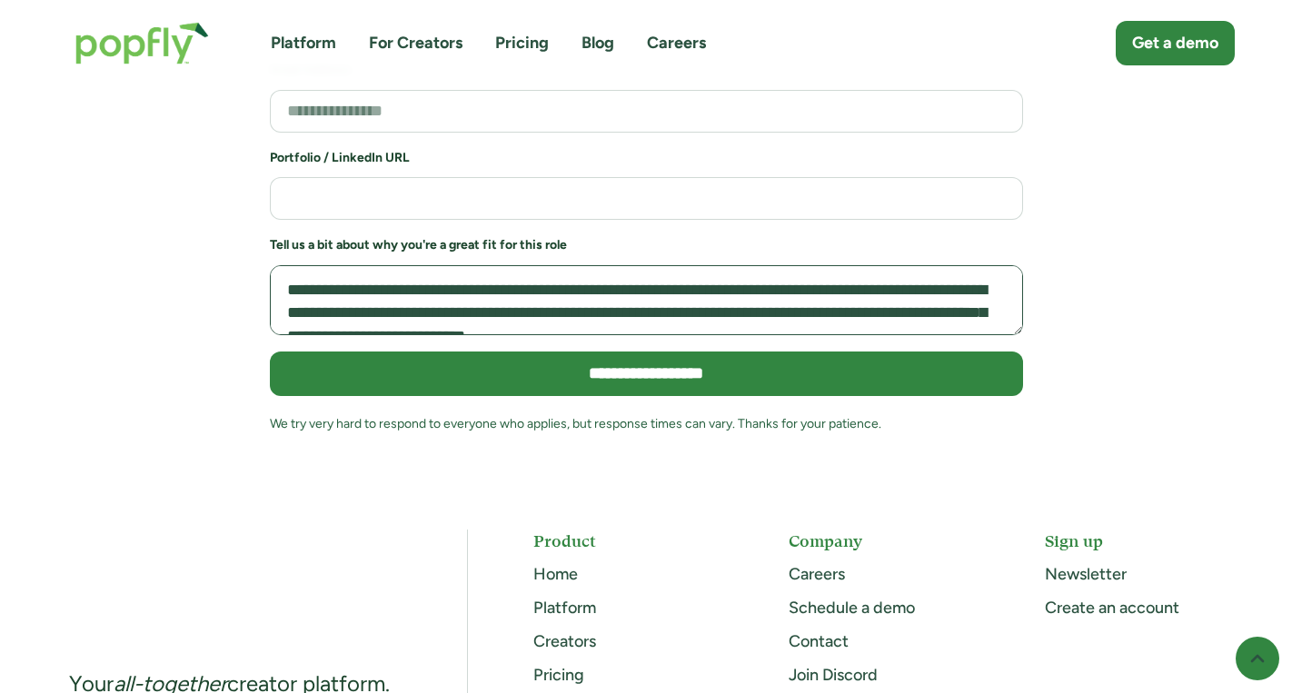
click at [775, 265] on textarea "Job Application Form" at bounding box center [646, 300] width 753 height 70
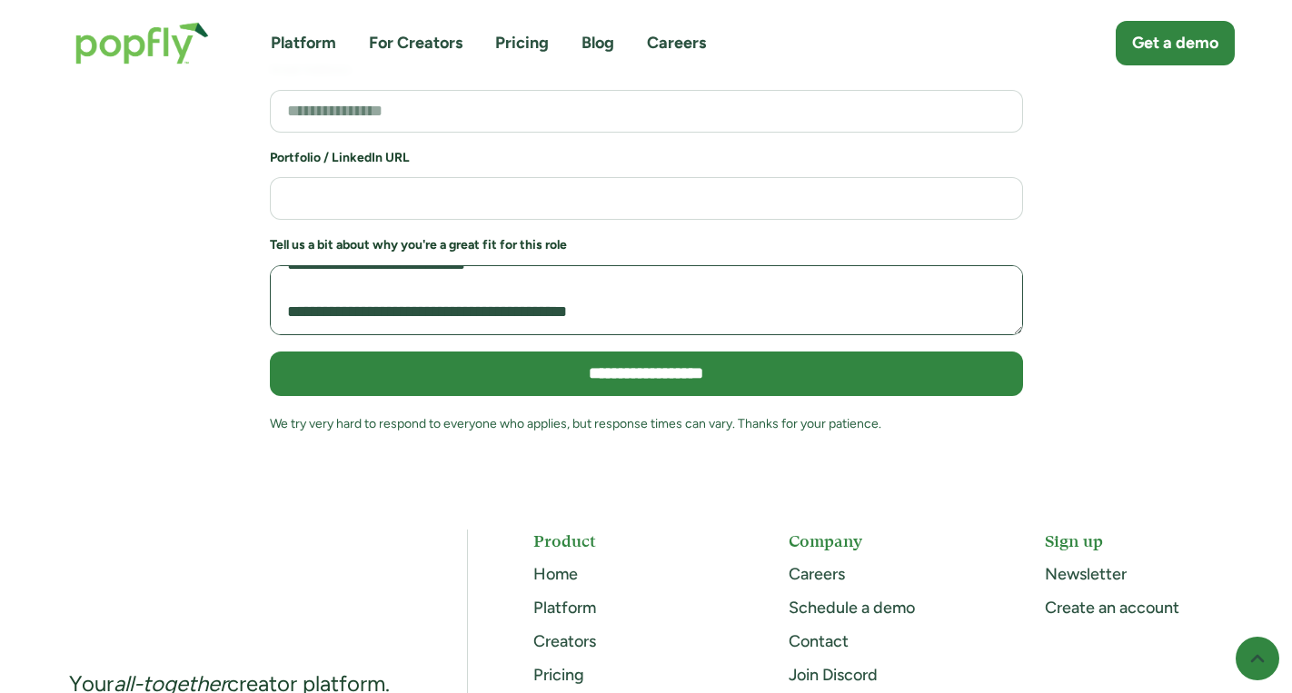
scroll to position [634, 0]
click at [785, 265] on textarea "Job Application Form" at bounding box center [646, 300] width 753 height 70
click at [713, 265] on textarea "Job Application Form" at bounding box center [646, 300] width 753 height 70
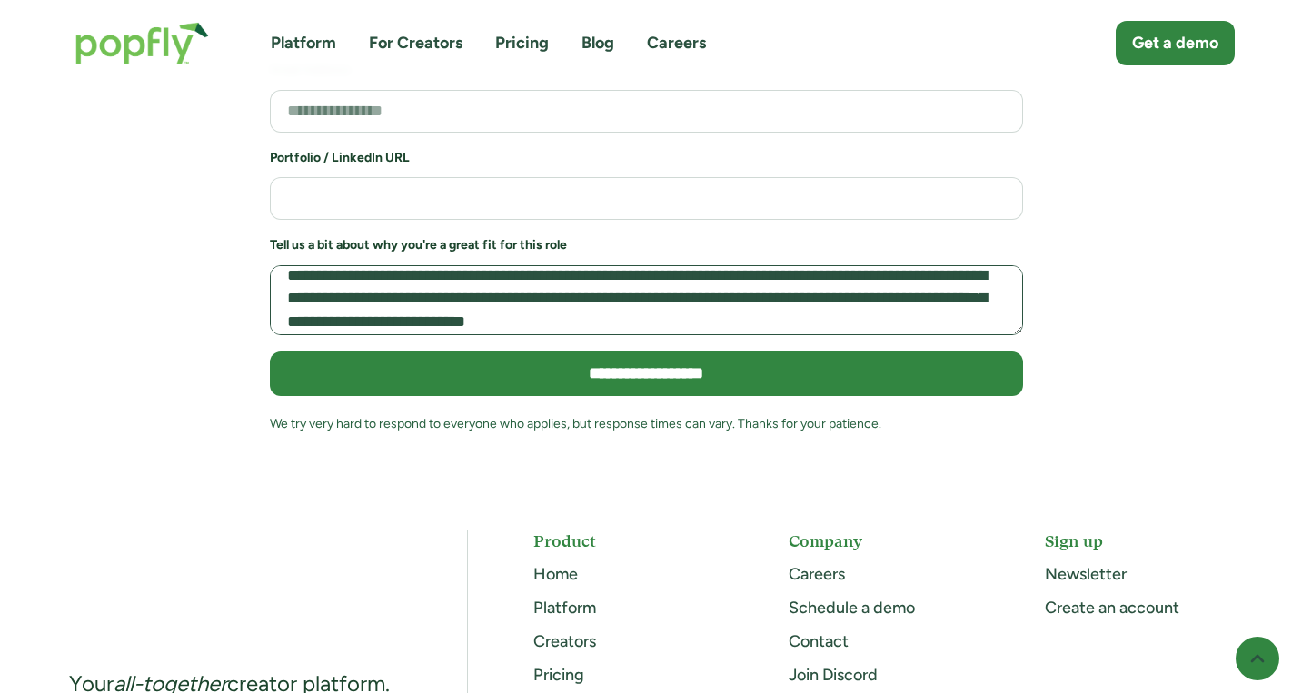
scroll to position [567, 0]
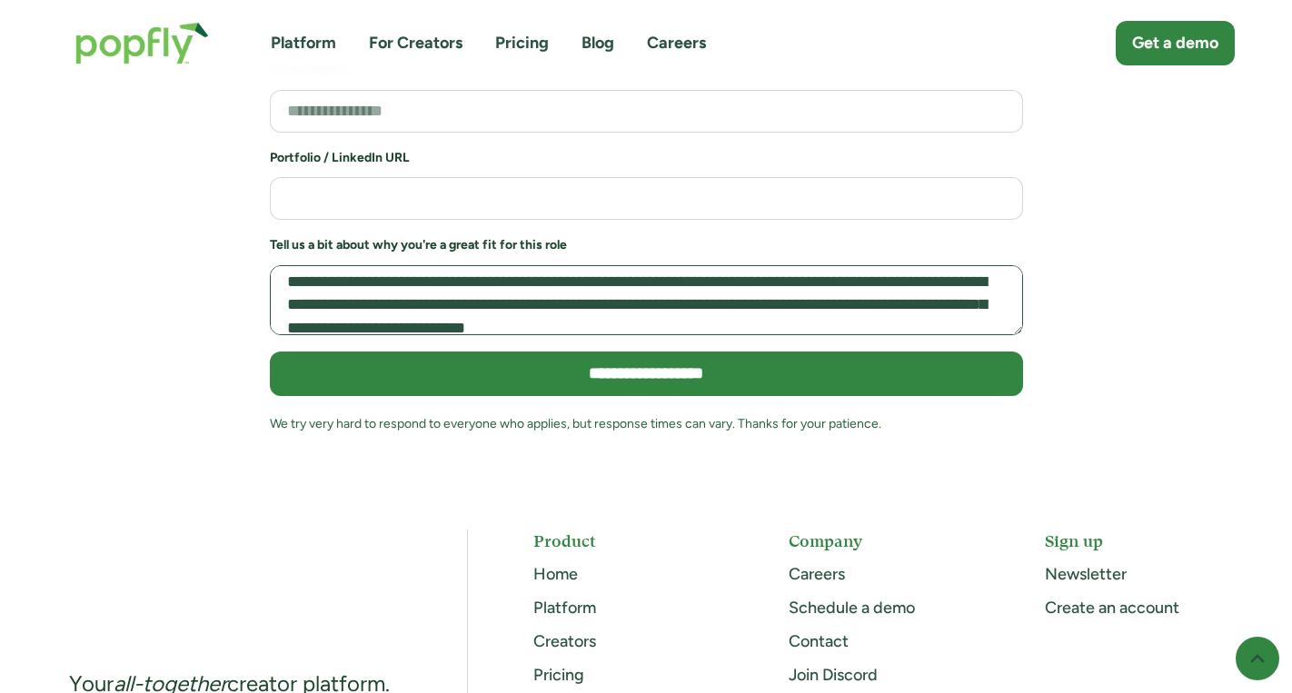
type textarea "**********"
click at [552, 177] on input "Job Application Form" at bounding box center [646, 198] width 753 height 43
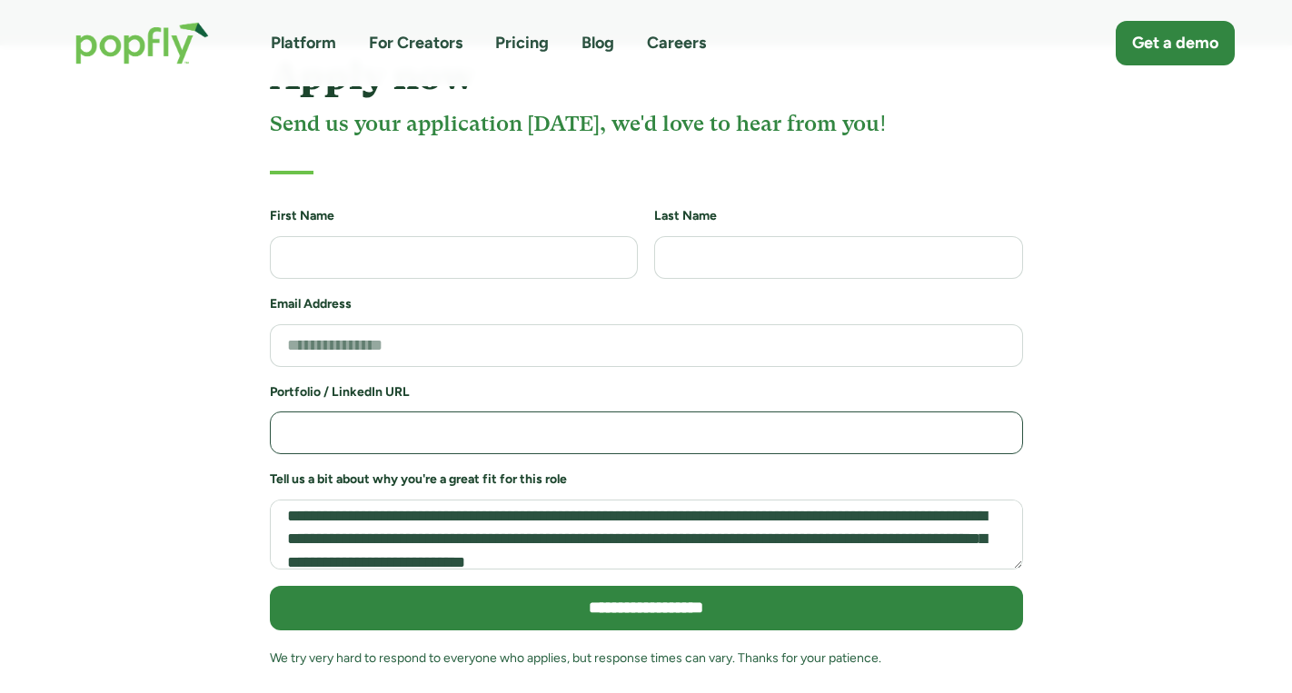
scroll to position [3918, 0]
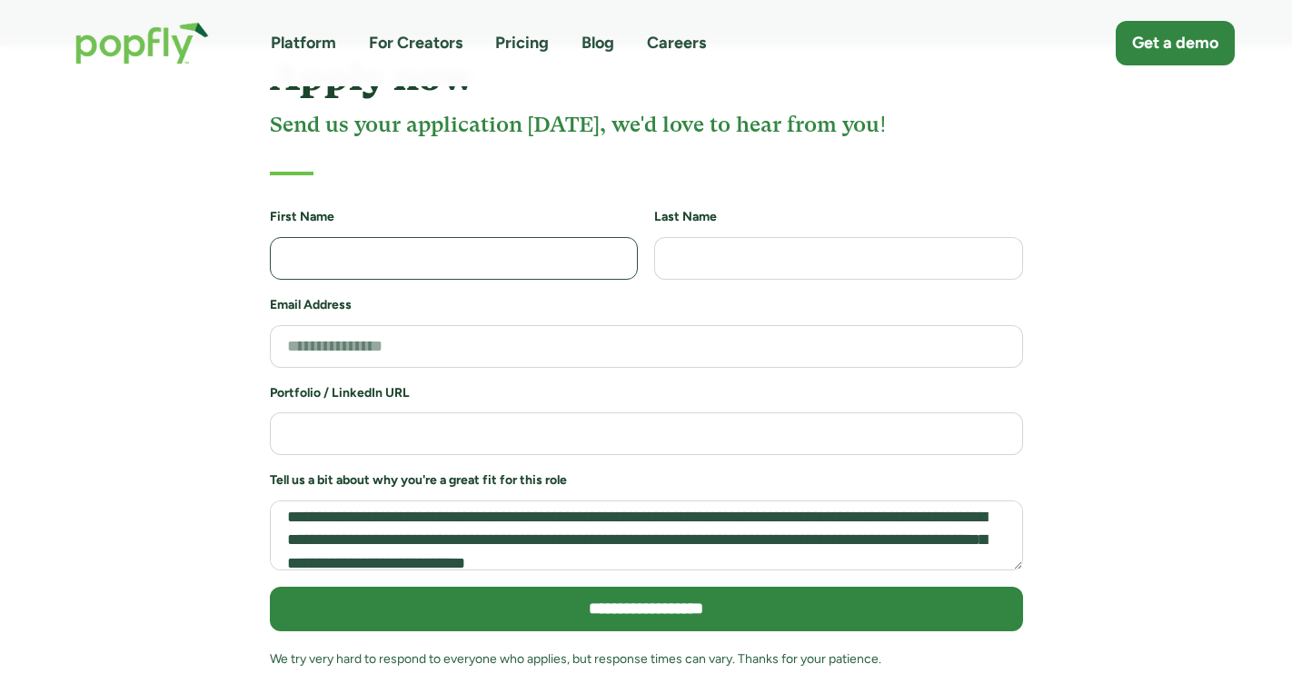
click at [493, 237] on input "Job Application Form" at bounding box center [454, 258] width 369 height 43
type input "*****"
click at [715, 237] on input "Job Application Form" at bounding box center [838, 258] width 369 height 43
type input "********"
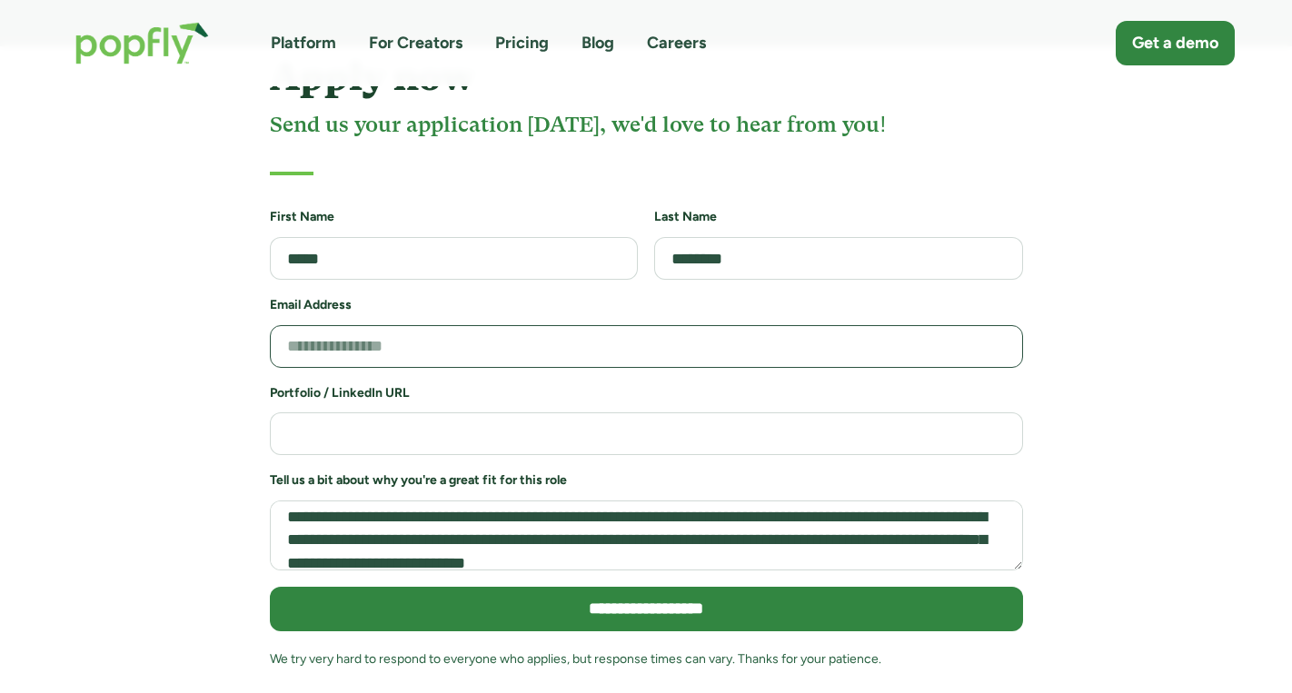
click at [536, 325] on input "Job Application Form" at bounding box center [646, 346] width 753 height 43
type input "**********"
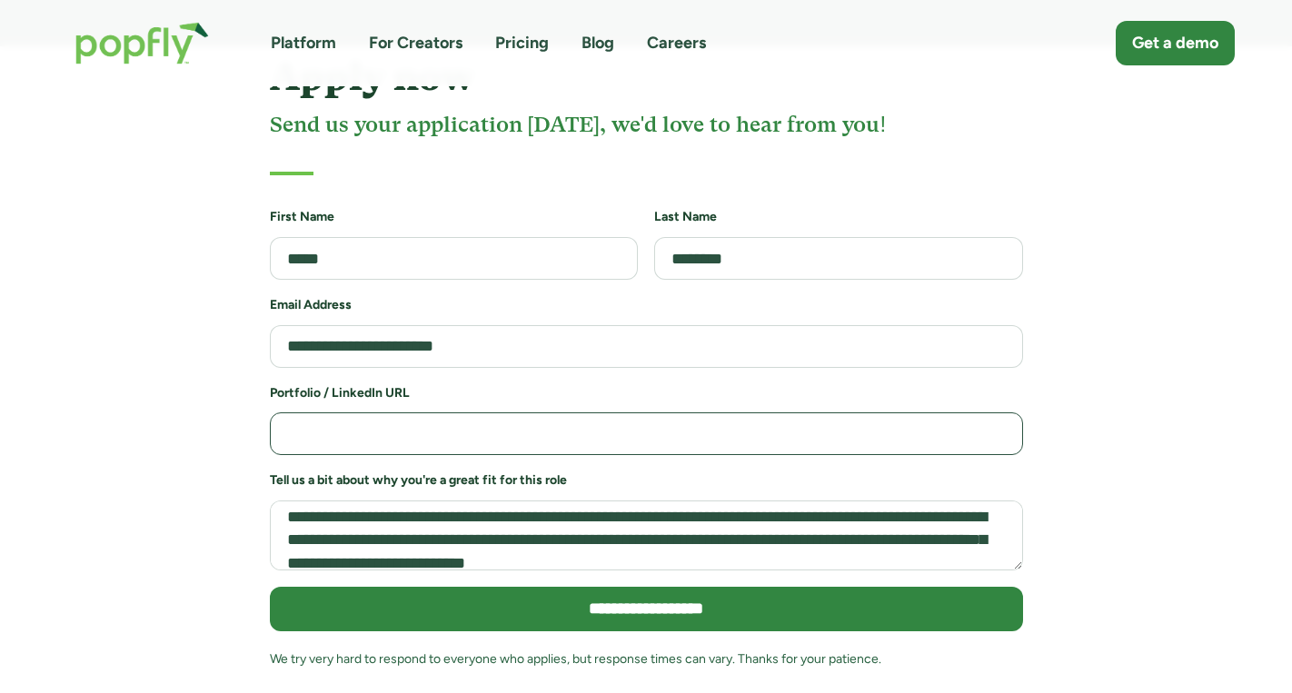
click at [310, 413] on input "Job Application Form" at bounding box center [646, 434] width 753 height 43
paste input "**********"
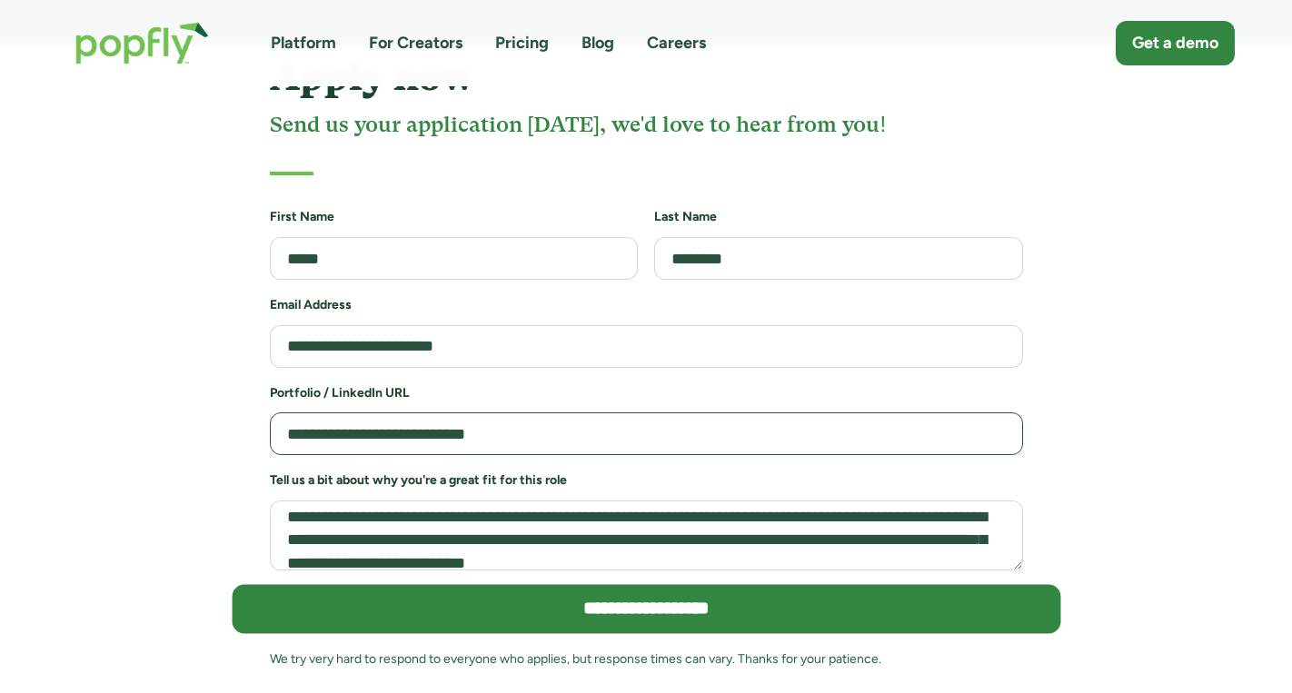
type input "**********"
click at [645, 585] on input "**********" at bounding box center [646, 609] width 829 height 49
type input "**********"
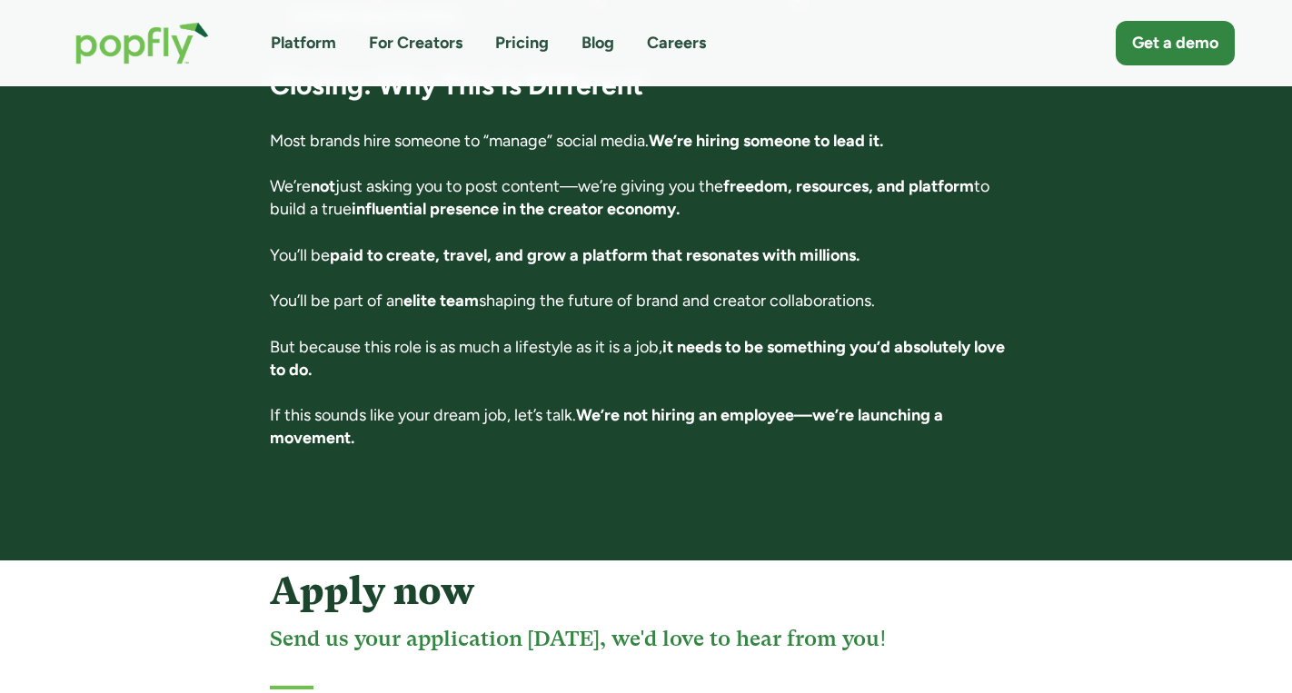
scroll to position [3472, 0]
